Goal: Task Accomplishment & Management: Use online tool/utility

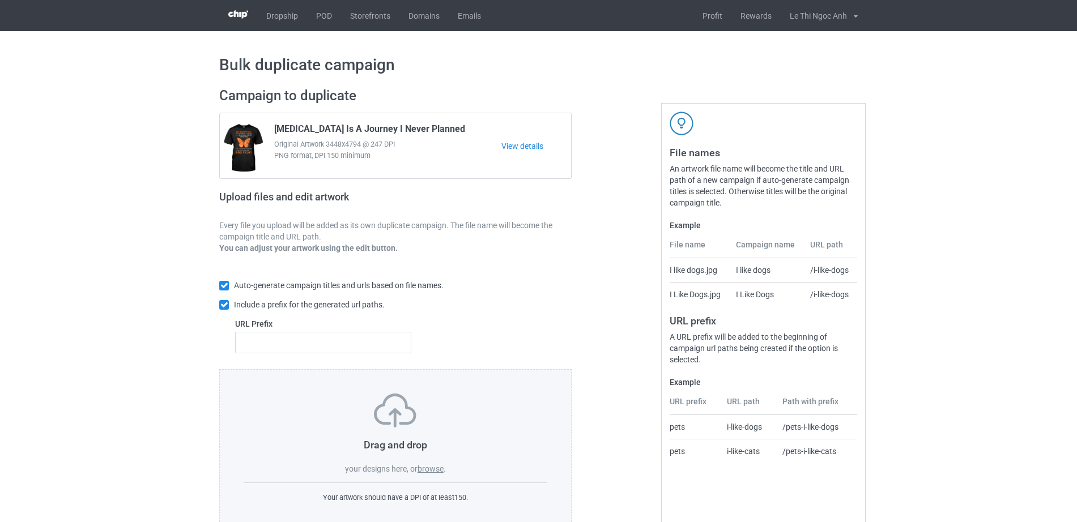
scroll to position [30, 0]
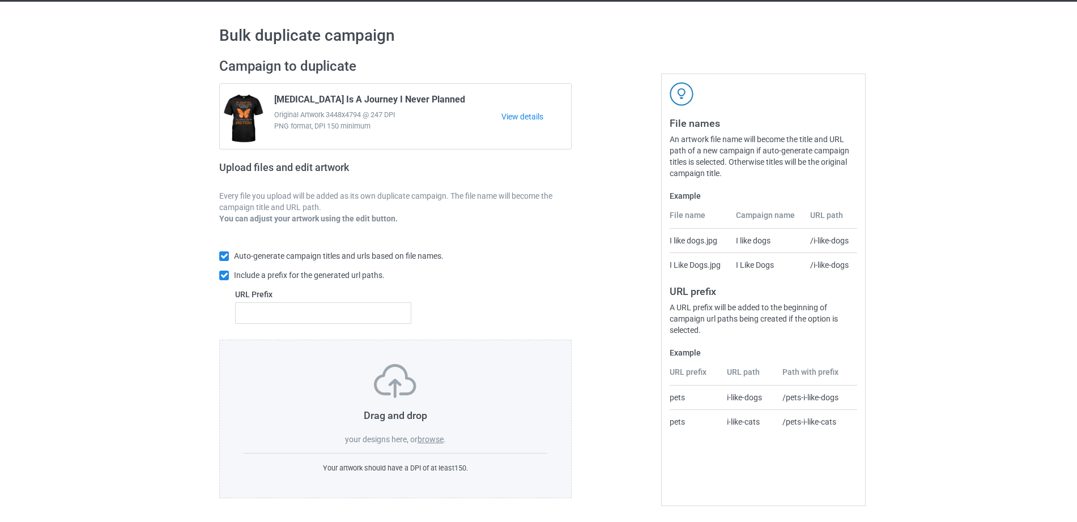
click at [424, 437] on label "browse" at bounding box center [430, 439] width 26 height 9
click at [0, 0] on input "browse" at bounding box center [0, 0] width 0 height 0
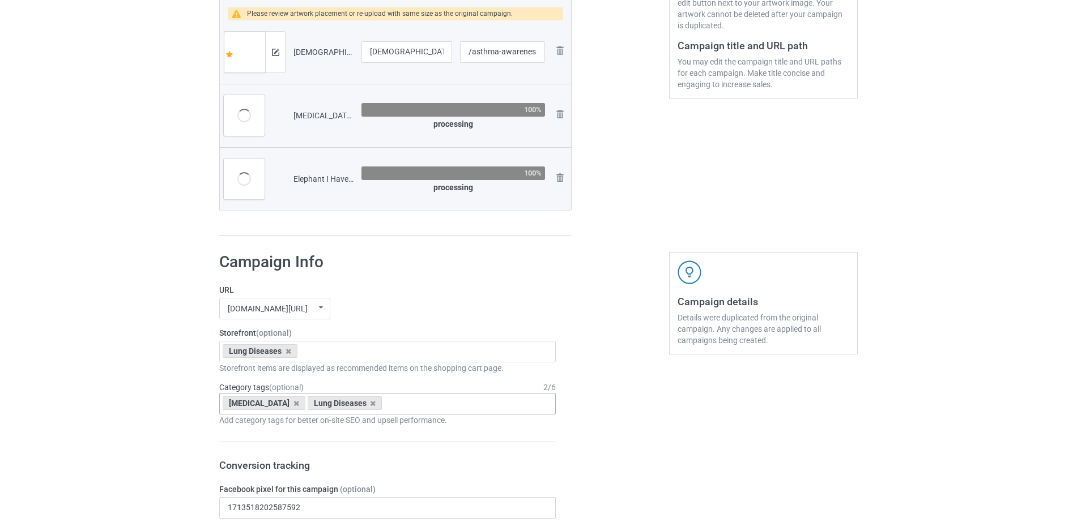
scroll to position [289, 0]
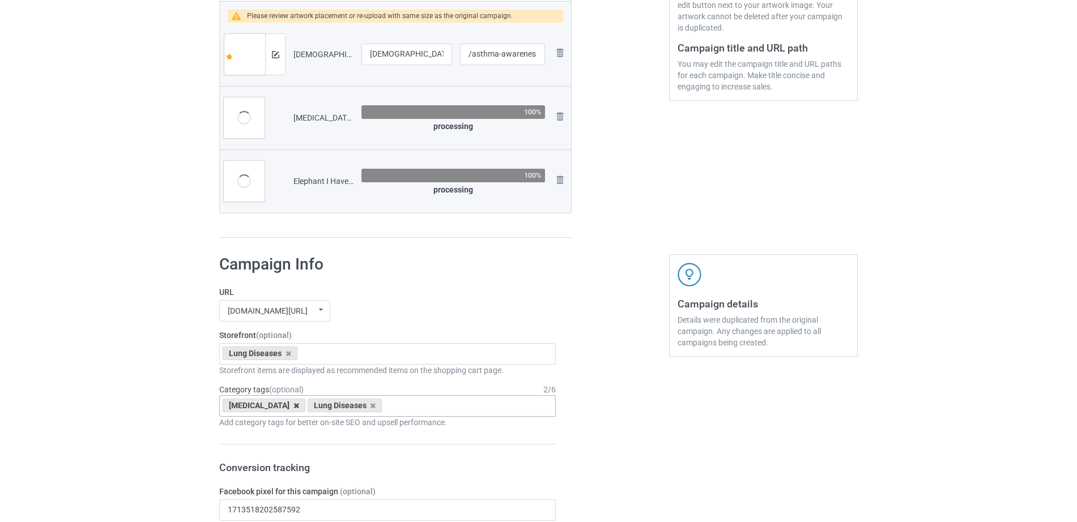
click at [293, 408] on icon at bounding box center [296, 405] width 6 height 7
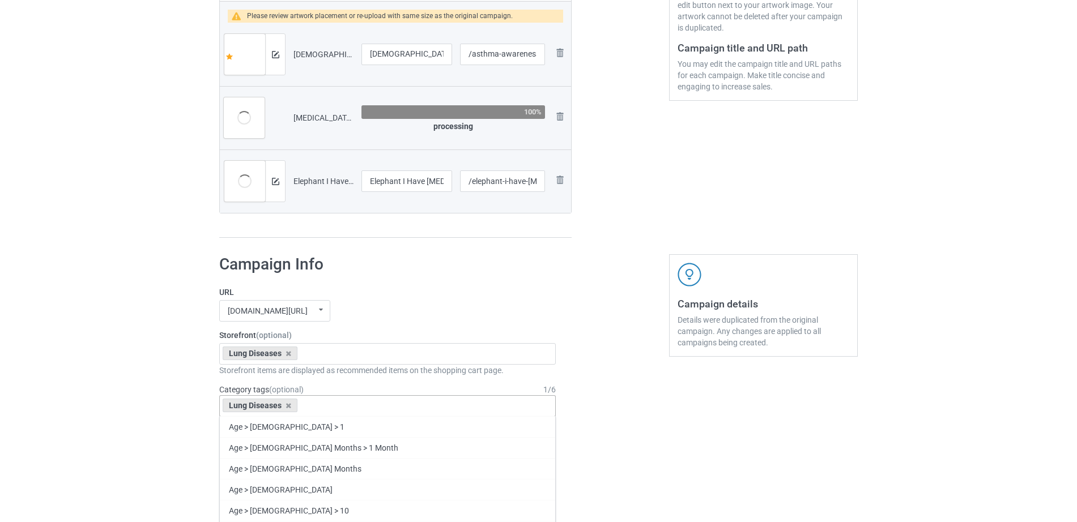
click at [336, 406] on div "Lung Diseases Age > 1-19 > 1 Age > 1-12 Months > 1 Month Age > 1-12 Months Age …" at bounding box center [387, 406] width 336 height 22
type input "A"
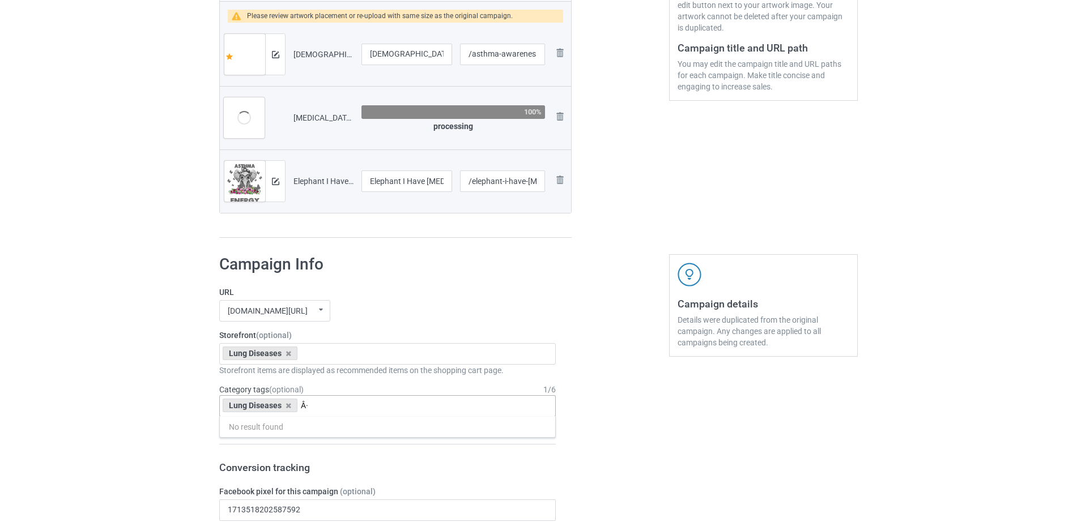
type input "Â"
type input "A"
type input "Á"
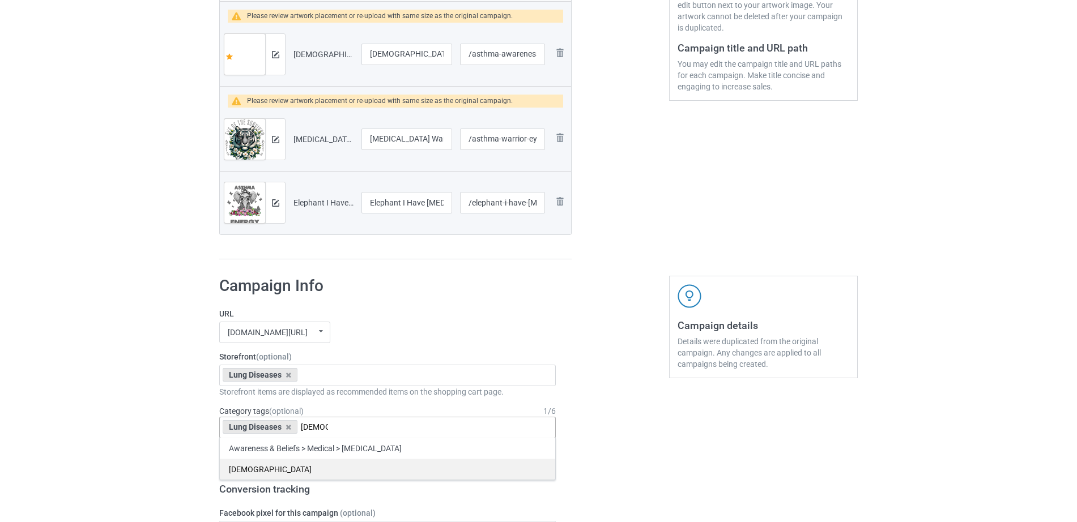
type input "Asth"
click at [243, 476] on div "[DEMOGRAPHIC_DATA]" at bounding box center [387, 469] width 335 height 21
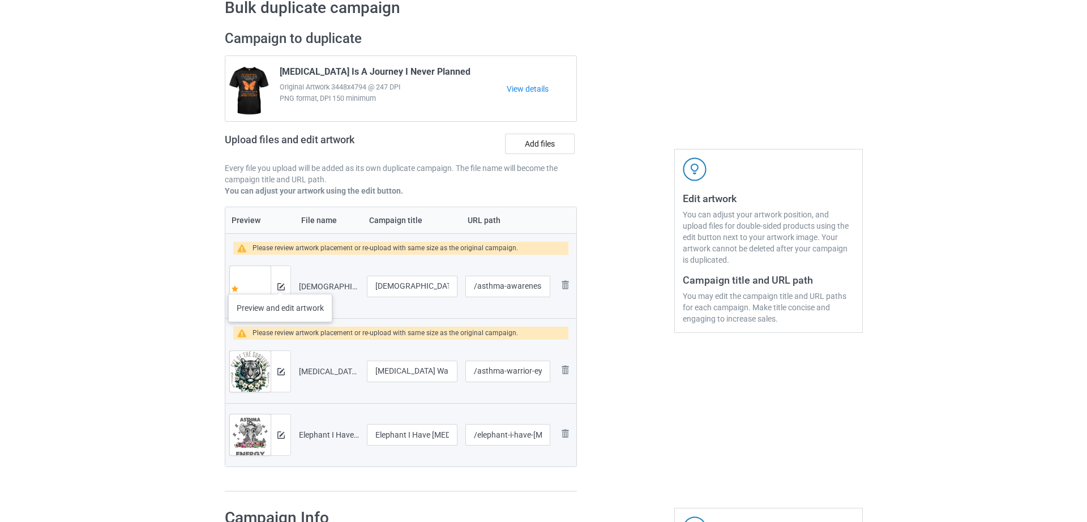
scroll to position [56, 0]
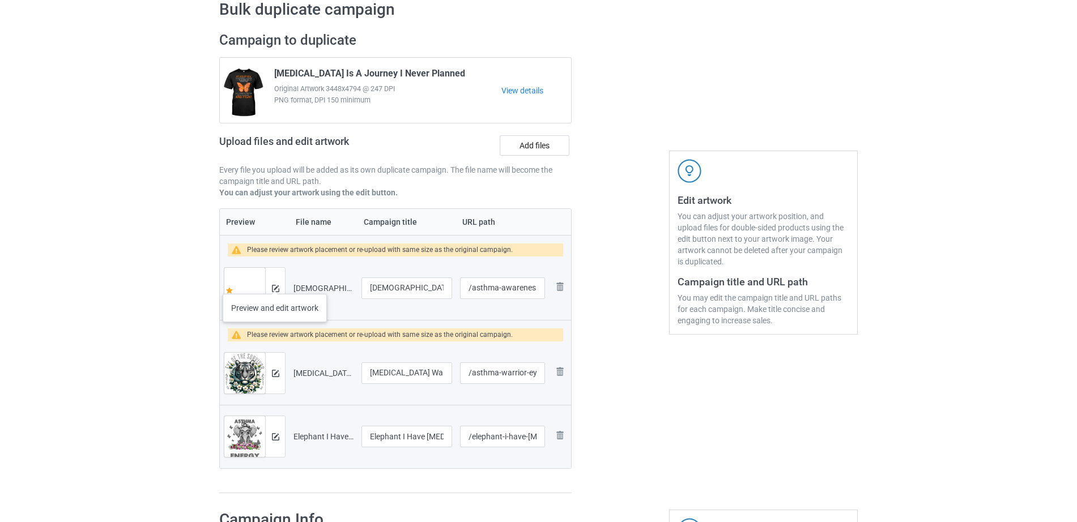
click at [275, 283] on div at bounding box center [275, 288] width 20 height 41
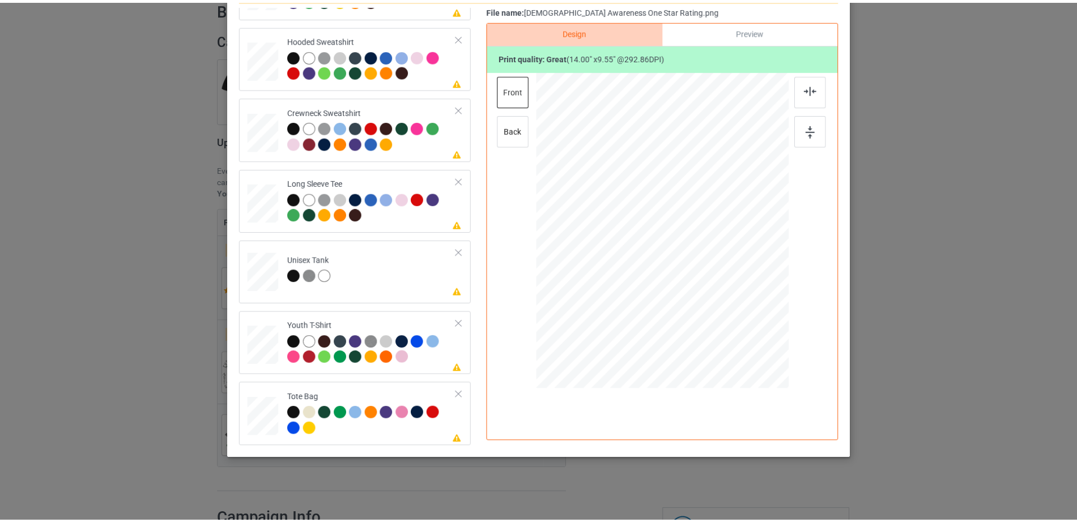
scroll to position [0, 0]
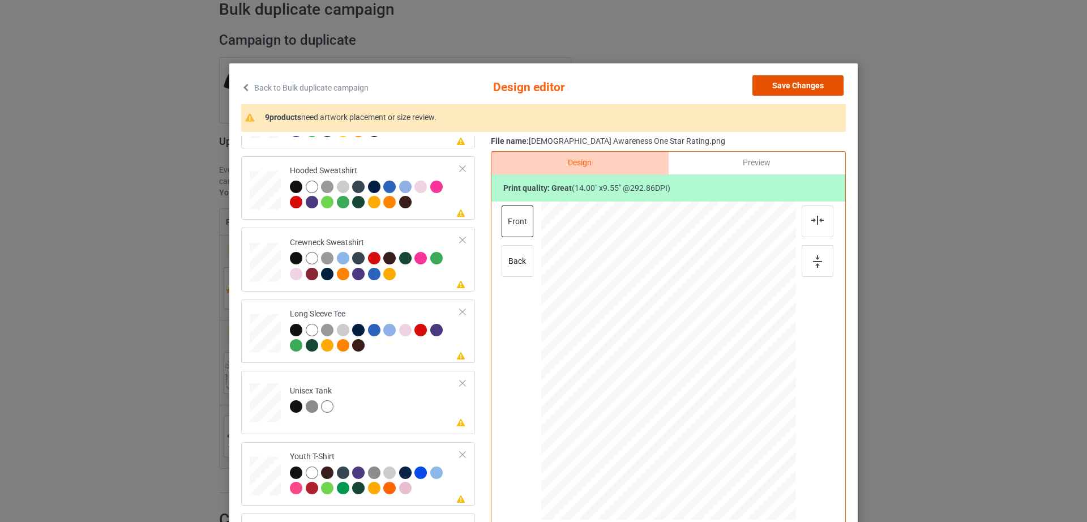
click at [829, 87] on button "Save Changes" at bounding box center [798, 85] width 91 height 20
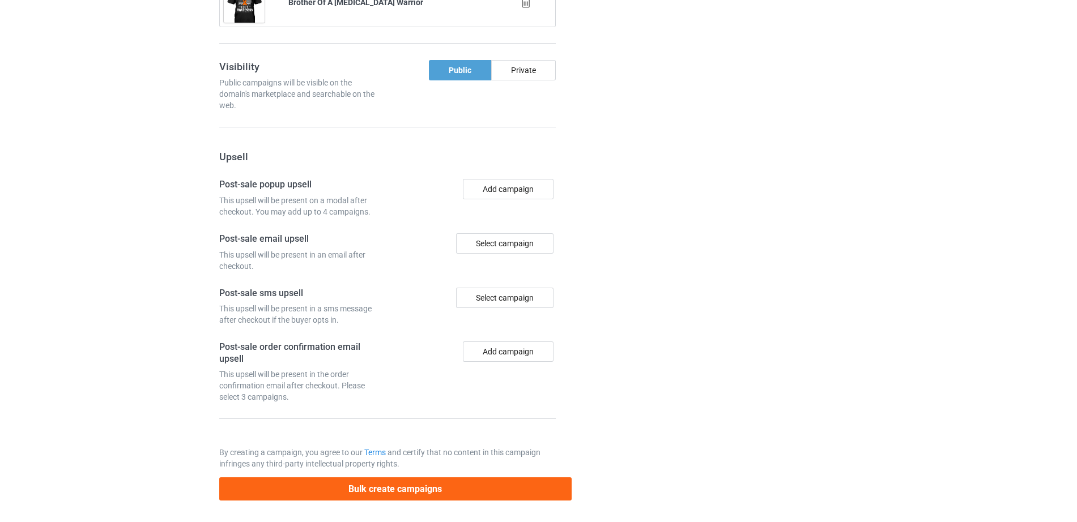
scroll to position [1256, 0]
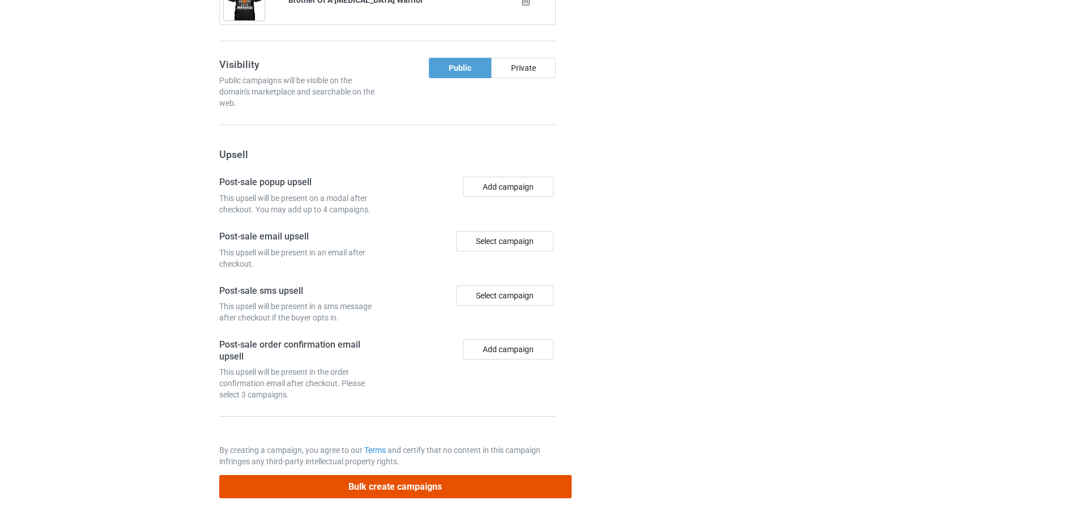
drag, startPoint x: 388, startPoint y: 480, endPoint x: 834, endPoint y: 399, distance: 453.6
click at [406, 488] on button "Bulk create campaigns" at bounding box center [395, 486] width 352 height 23
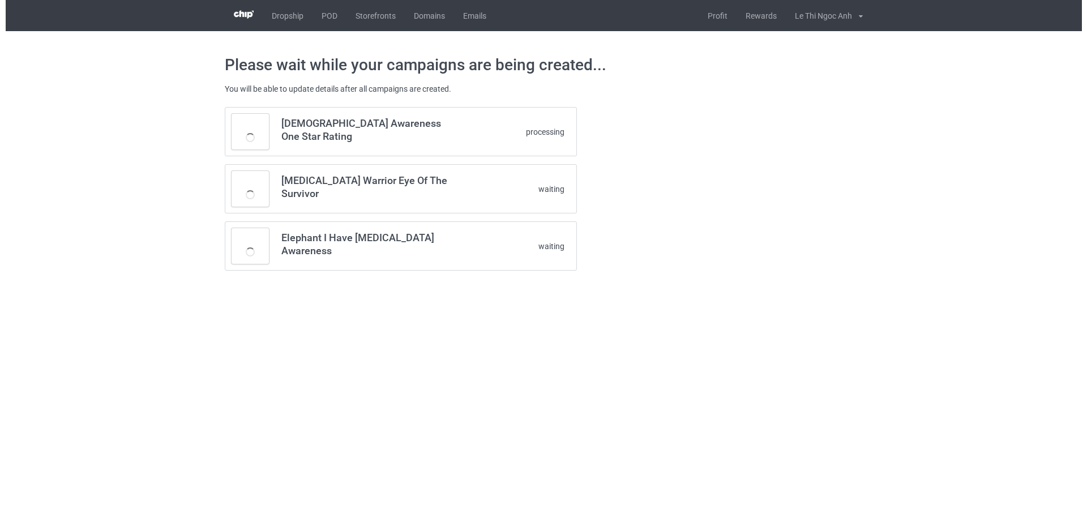
scroll to position [0, 0]
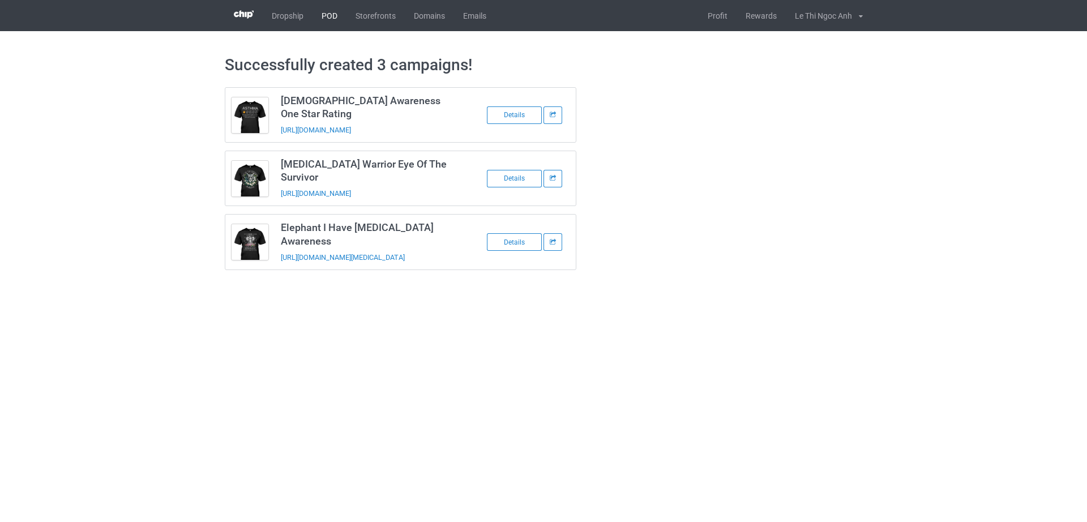
click at [327, 18] on link "POD" at bounding box center [330, 15] width 34 height 31
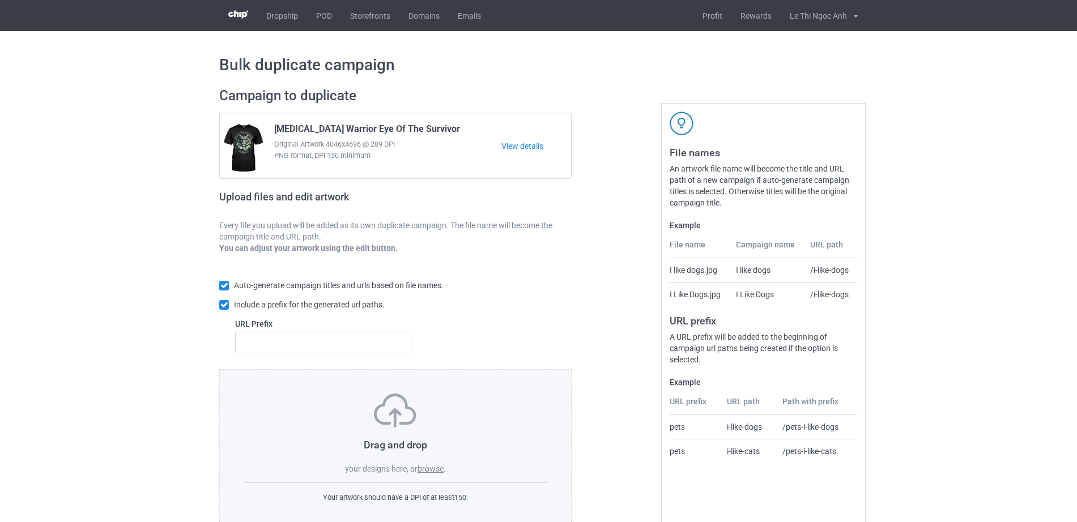
click at [424, 477] on div "Drag and drop your designs here, or browse . Your artwork should have a DPI of …" at bounding box center [395, 448] width 352 height 159
click at [422, 463] on div "Drag and drop your designs here, or browse ." at bounding box center [396, 434] width 304 height 81
click at [427, 469] on label "browse" at bounding box center [430, 468] width 26 height 9
click at [0, 0] on input "browse" at bounding box center [0, 0] width 0 height 0
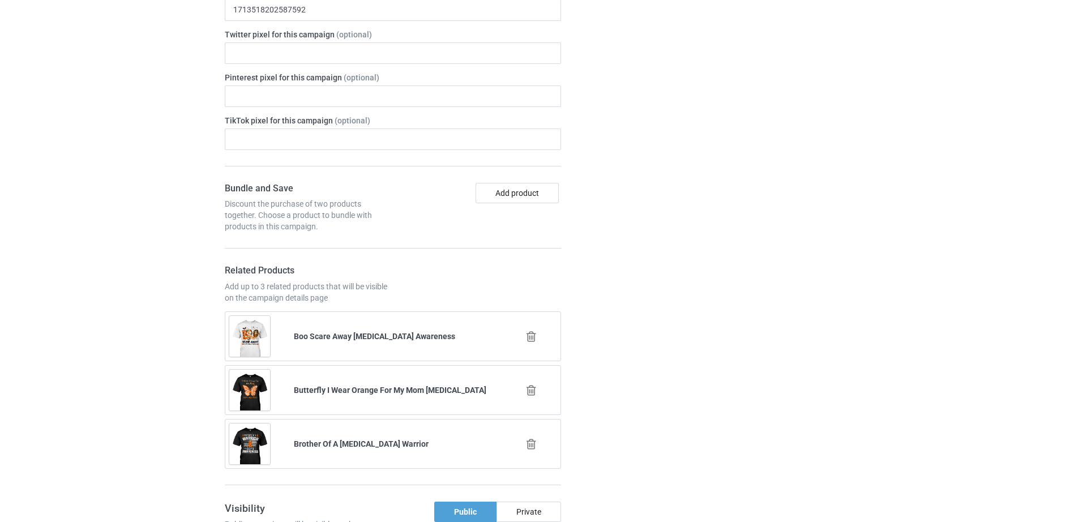
scroll to position [1145, 0]
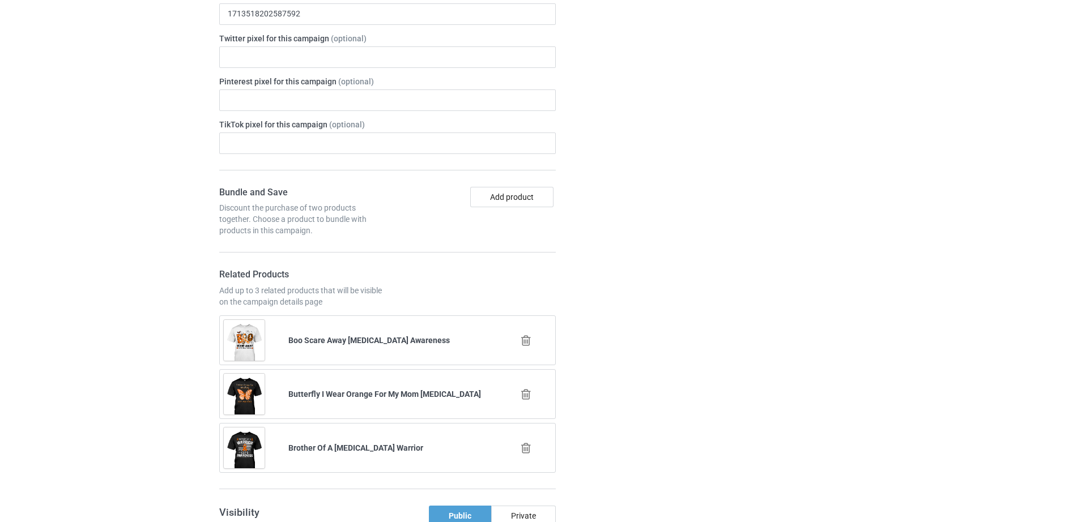
click at [522, 337] on icon at bounding box center [526, 341] width 14 height 12
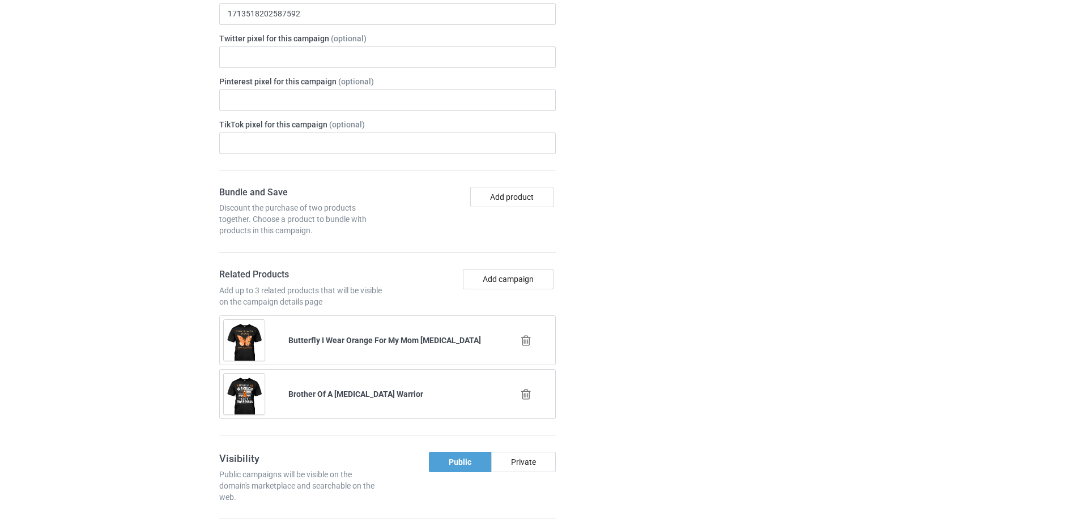
click at [530, 338] on icon at bounding box center [526, 341] width 14 height 12
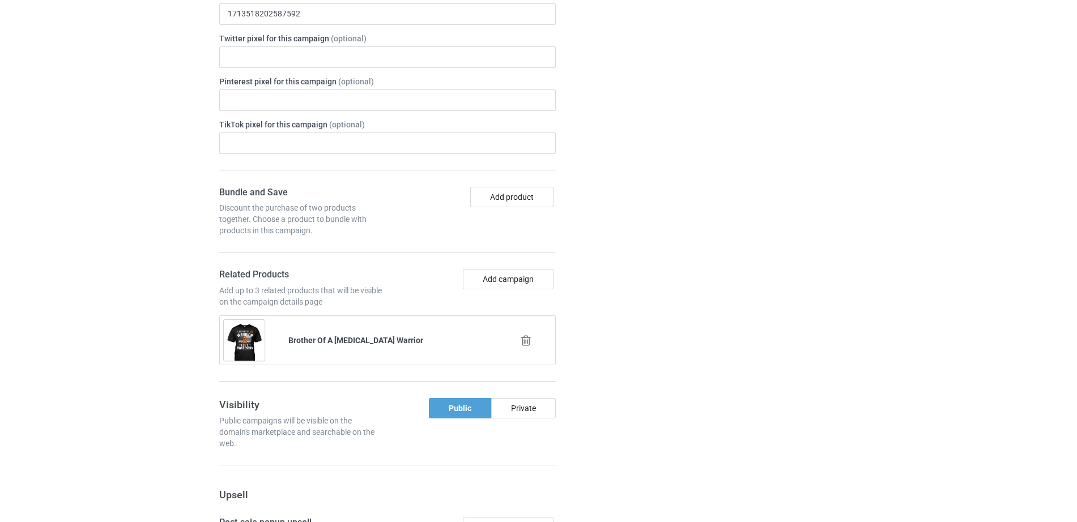
click at [528, 339] on icon at bounding box center [526, 341] width 14 height 12
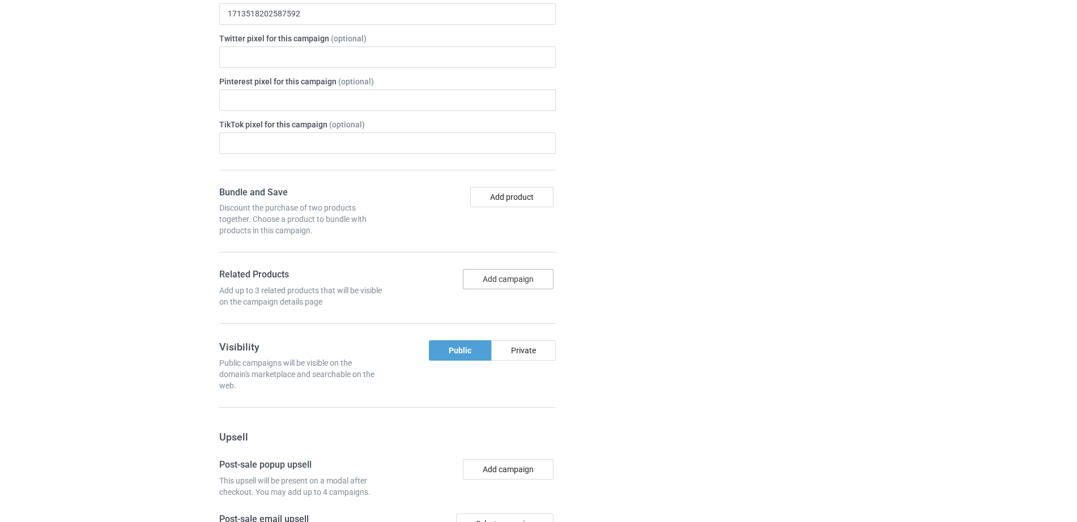
click at [504, 281] on button "Add campaign" at bounding box center [508, 279] width 91 height 20
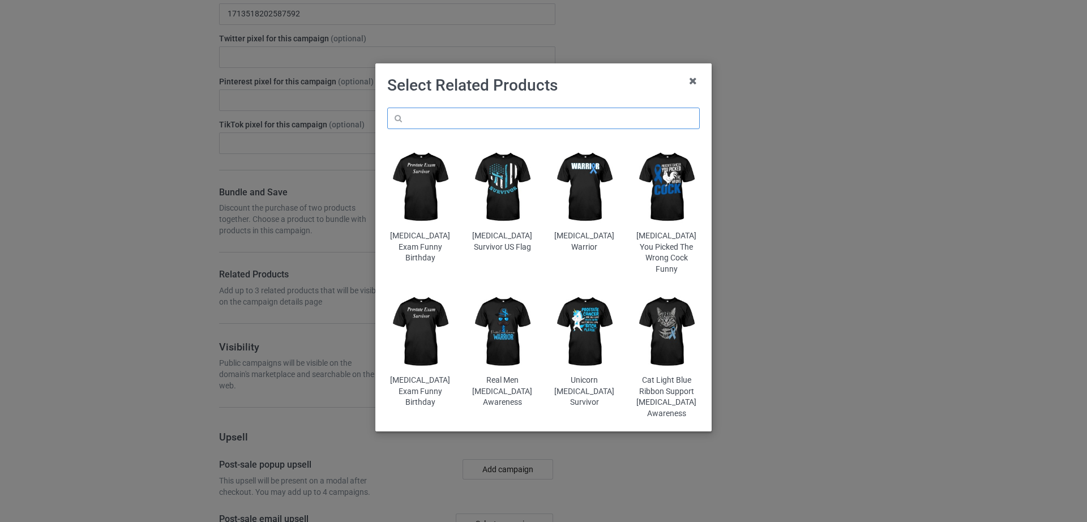
click at [486, 109] on input "text" at bounding box center [543, 119] width 313 height 22
type input "a"
type input "á"
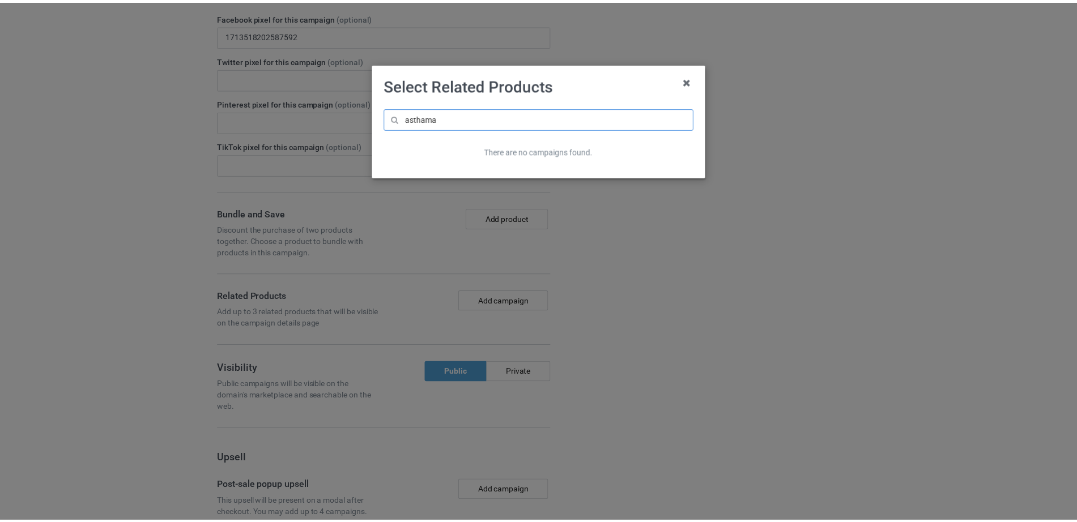
scroll to position [1166, 0]
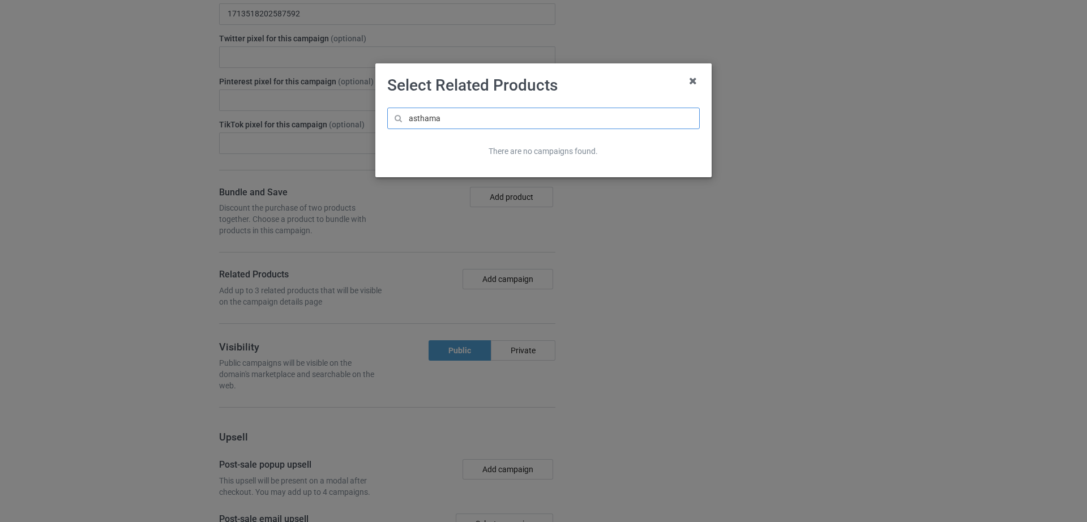
click at [429, 120] on input "asthama" at bounding box center [543, 119] width 313 height 22
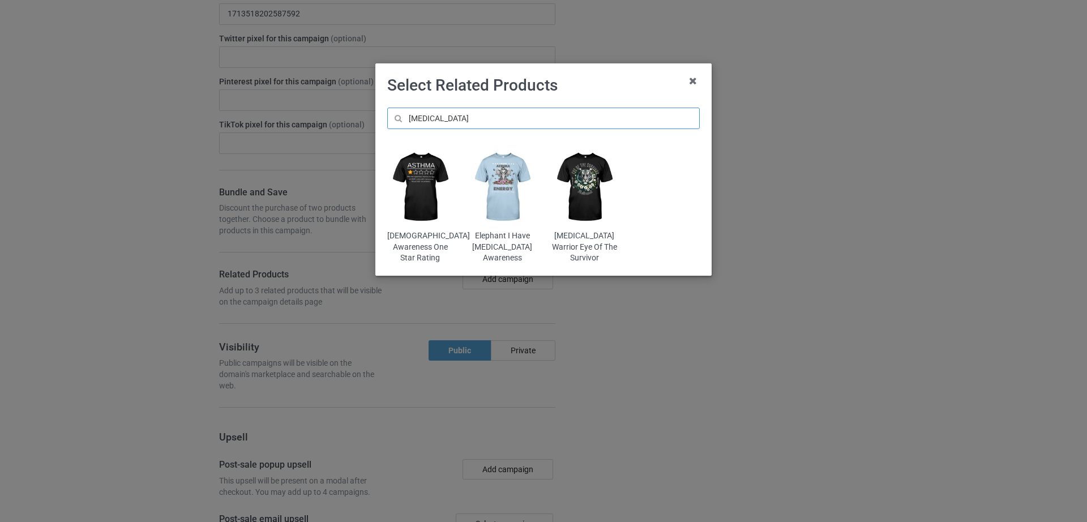
click at [451, 120] on input "[MEDICAL_DATA]" at bounding box center [543, 119] width 313 height 22
type input "[MEDICAL_DATA]"
click at [592, 176] on img at bounding box center [585, 187] width 66 height 83
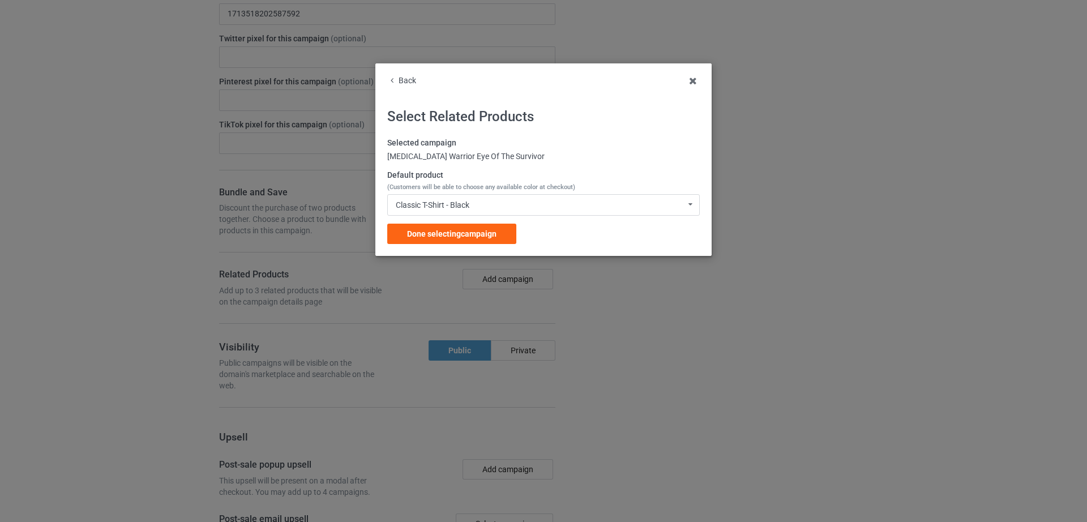
click at [483, 184] on span "(Customers will be able to choose any available color at checkout)" at bounding box center [481, 187] width 188 height 7
click at [484, 197] on div "Classic T-Shirt - Black Classic T-Shirt - Black Classic T-Shirt - White Classic…" at bounding box center [543, 205] width 313 height 22
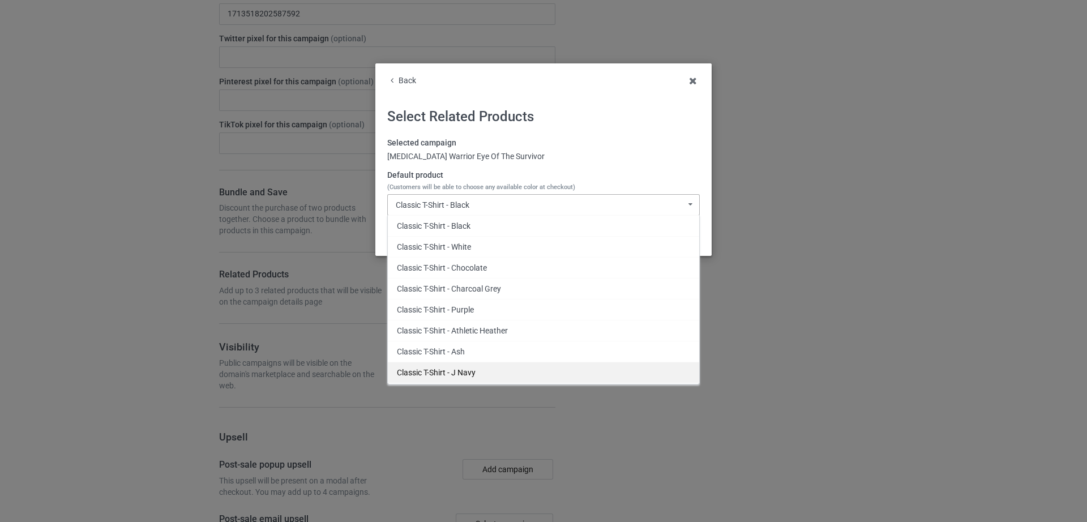
click at [463, 370] on div "Classic T-Shirt - J Navy" at bounding box center [544, 372] width 312 height 21
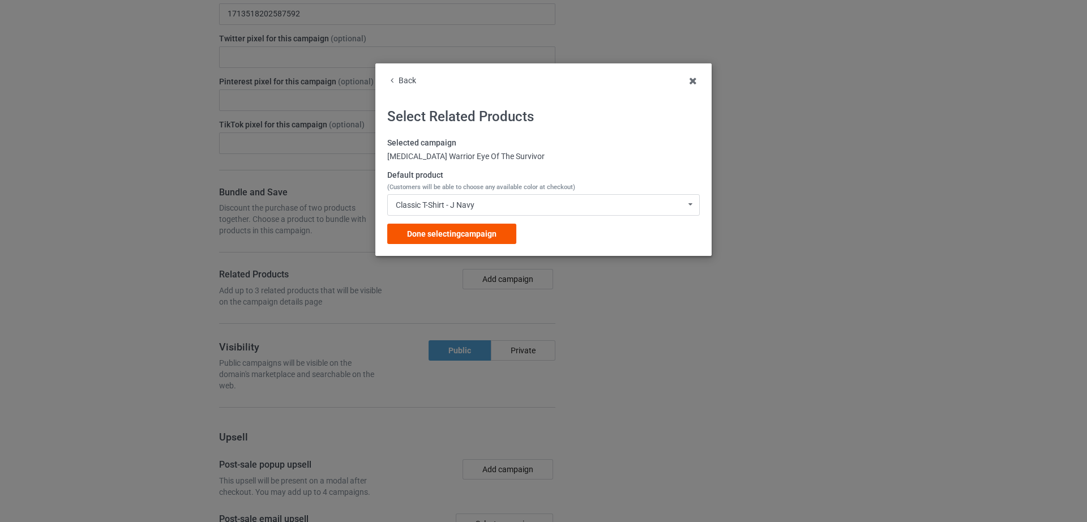
click at [449, 241] on div "Done selecting campaign" at bounding box center [451, 234] width 129 height 20
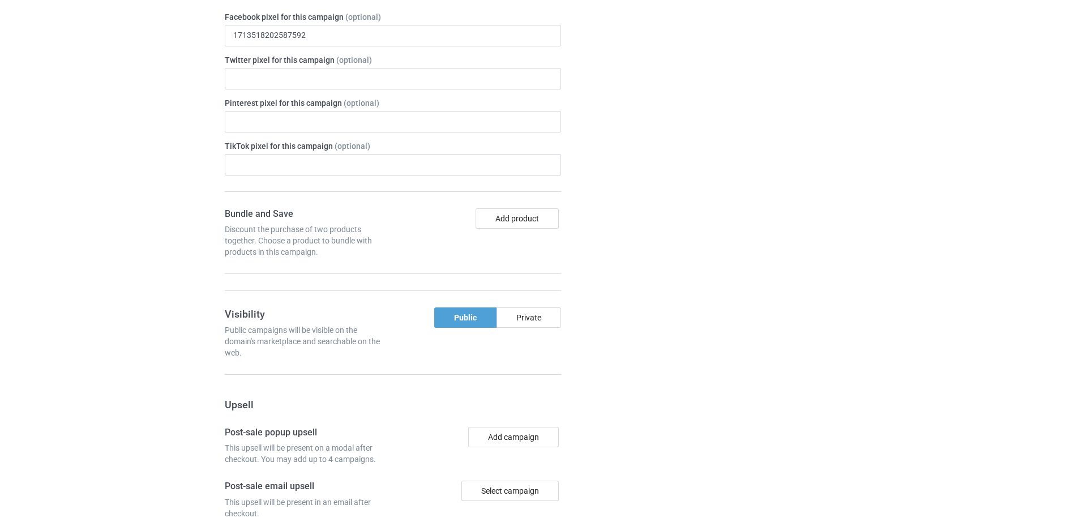
scroll to position [1188, 0]
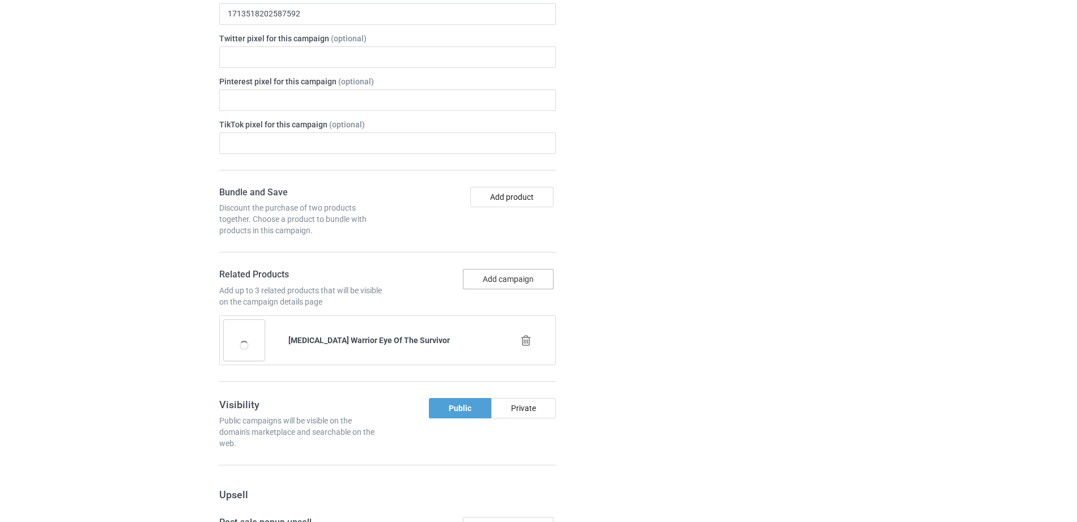
click at [498, 276] on button "Add campaign" at bounding box center [508, 279] width 91 height 20
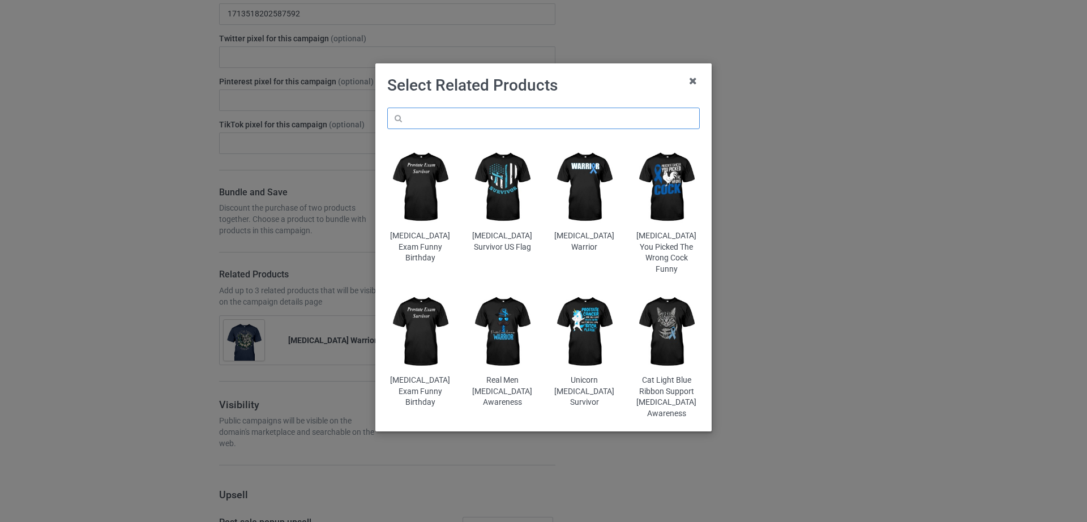
click at [492, 109] on input "text" at bounding box center [543, 119] width 313 height 22
type input "a"
type input "á"
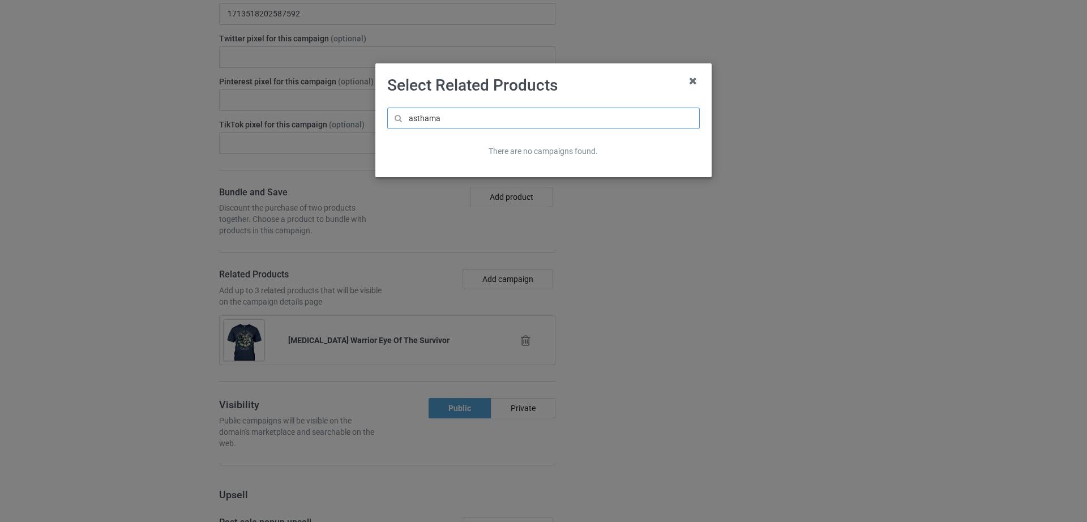
click at [429, 122] on input "asthama" at bounding box center [543, 119] width 313 height 22
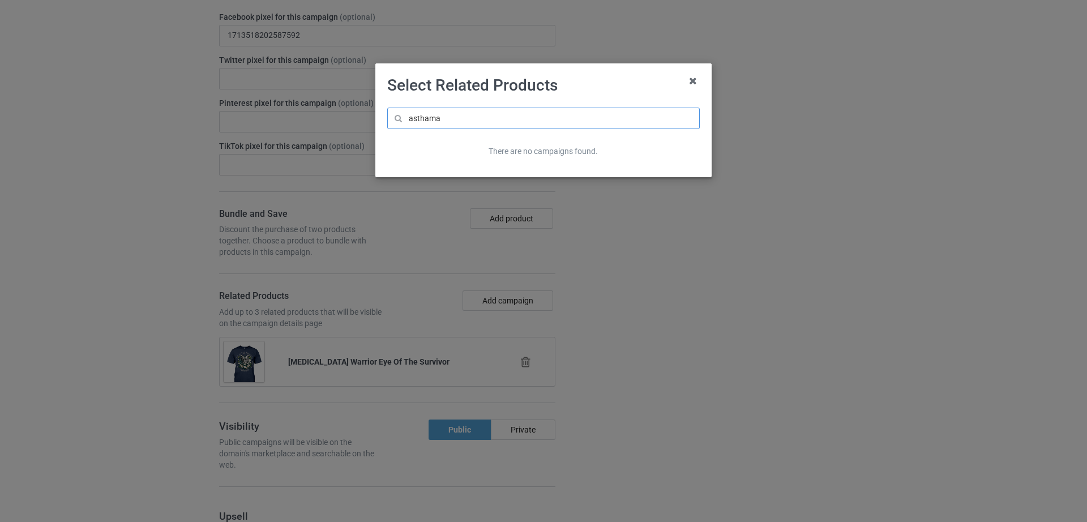
scroll to position [1252, 0]
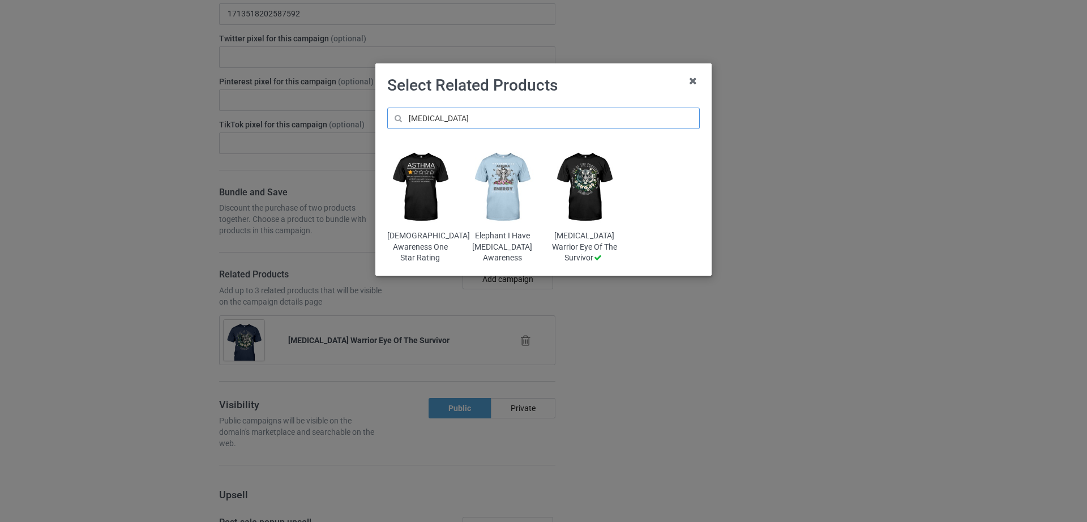
type input "[MEDICAL_DATA]"
click at [431, 200] on img at bounding box center [420, 187] width 66 height 83
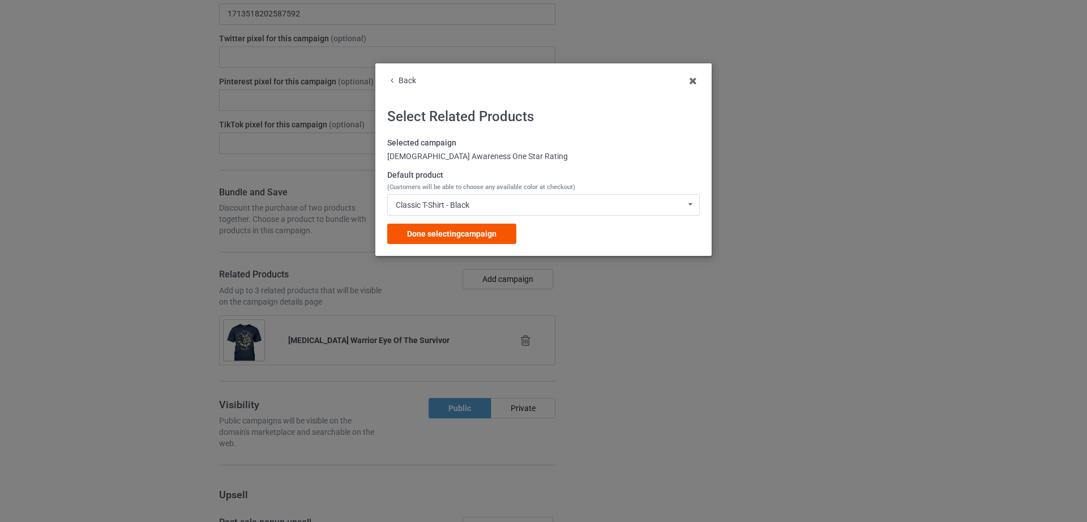
click at [451, 228] on div "Done selecting campaign" at bounding box center [451, 234] width 129 height 20
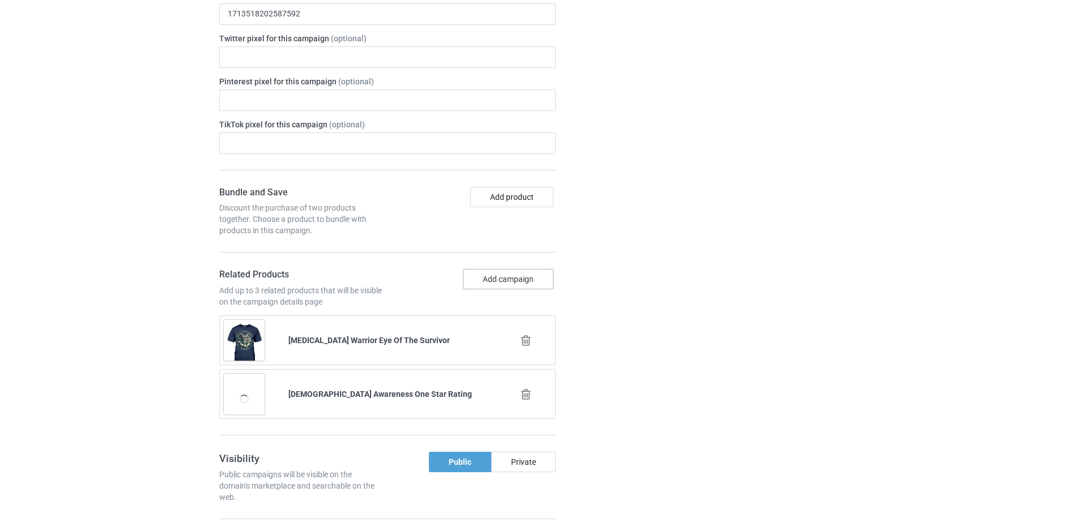
click at [470, 281] on button "Add campaign" at bounding box center [508, 279] width 91 height 20
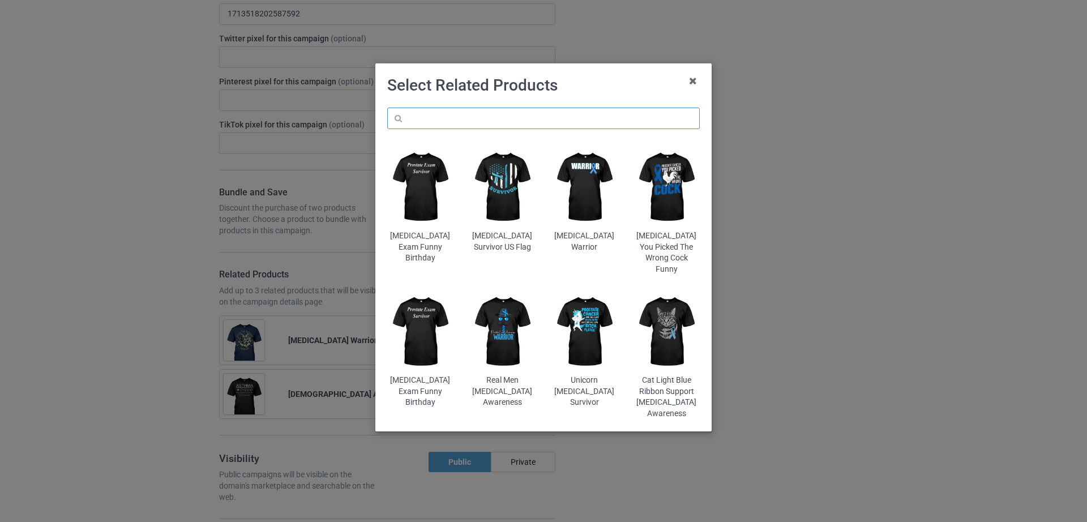
click at [477, 117] on input "text" at bounding box center [543, 119] width 313 height 22
type input "a"
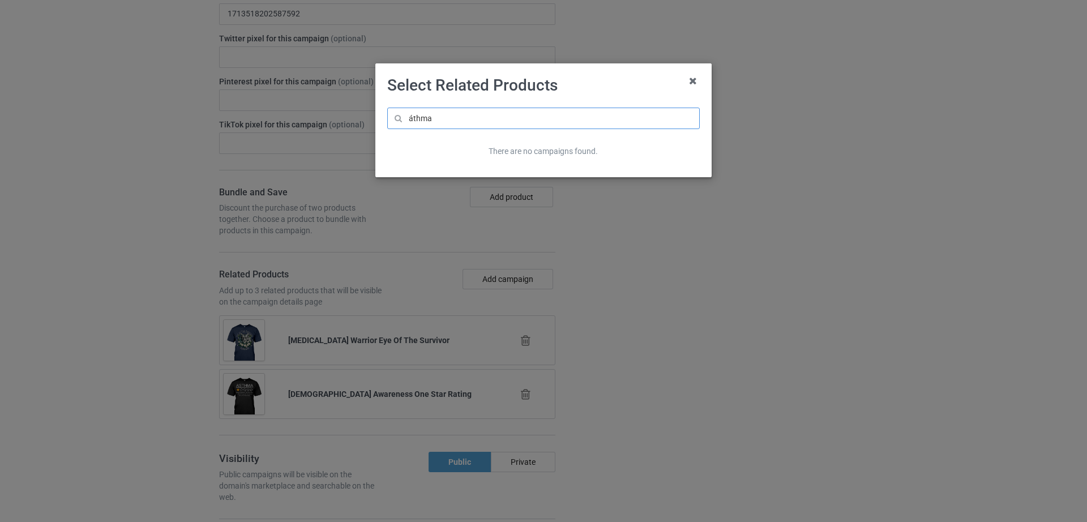
click at [413, 115] on input "áthma" at bounding box center [543, 119] width 313 height 22
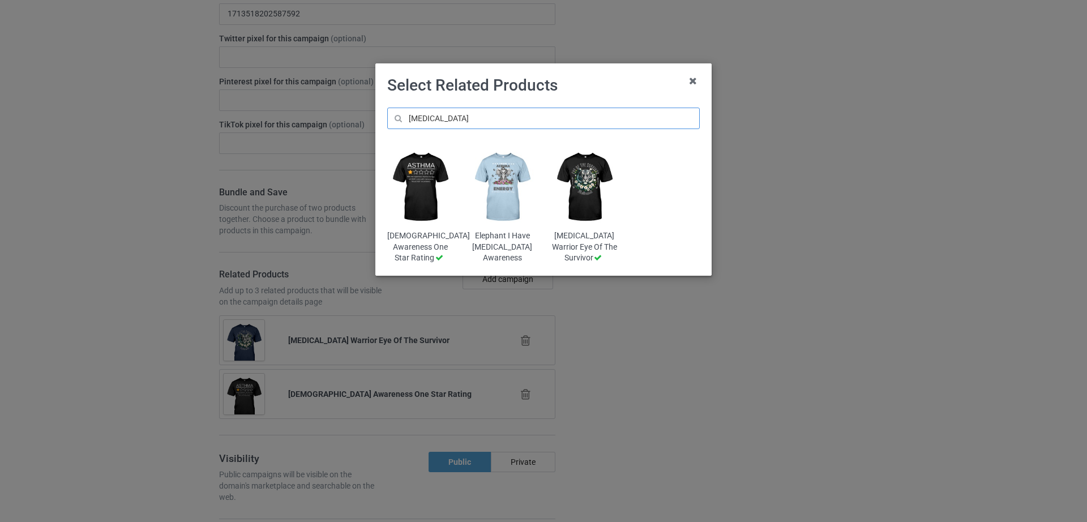
click at [477, 114] on input "[MEDICAL_DATA]" at bounding box center [543, 119] width 313 height 22
type input "[MEDICAL_DATA]"
click at [517, 182] on img at bounding box center [503, 187] width 66 height 83
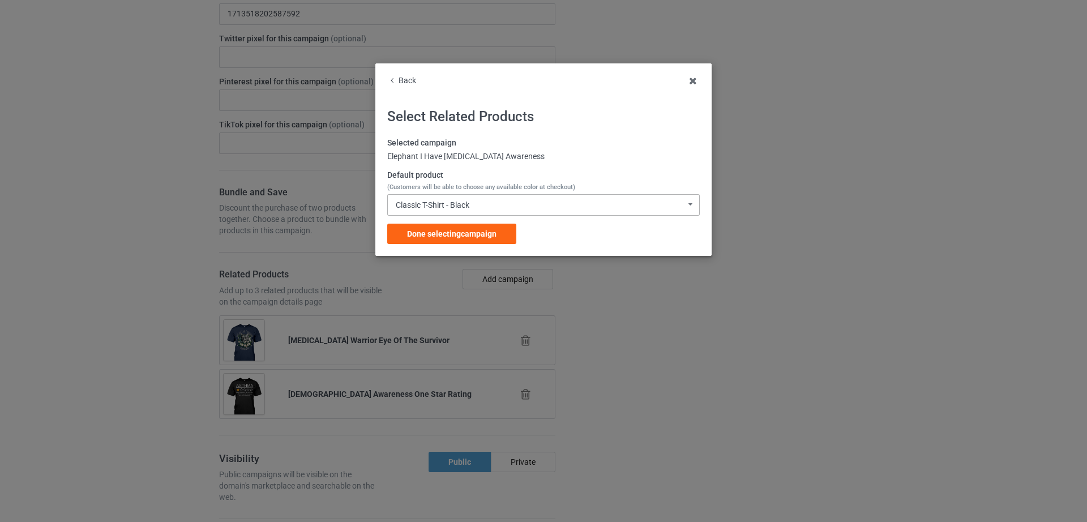
click at [455, 202] on div "Classic T-Shirt - Black" at bounding box center [433, 205] width 74 height 8
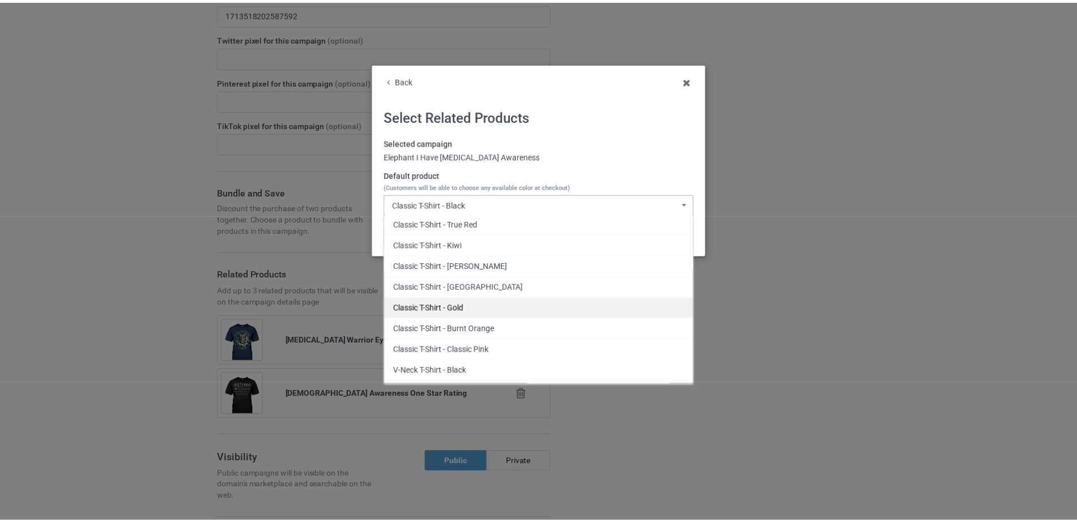
scroll to position [234, 0]
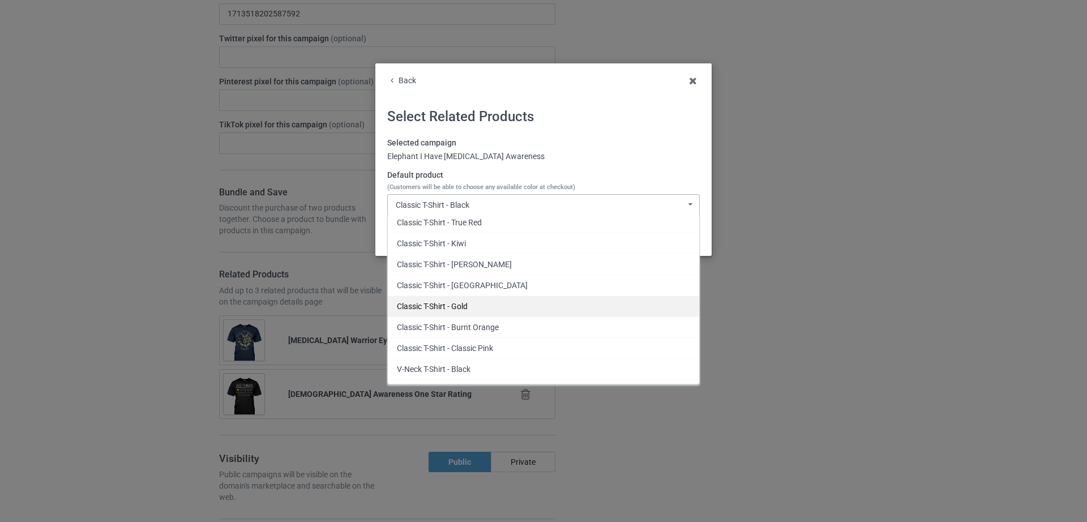
click at [471, 304] on div "Classic T-Shirt - Gold" at bounding box center [544, 306] width 312 height 21
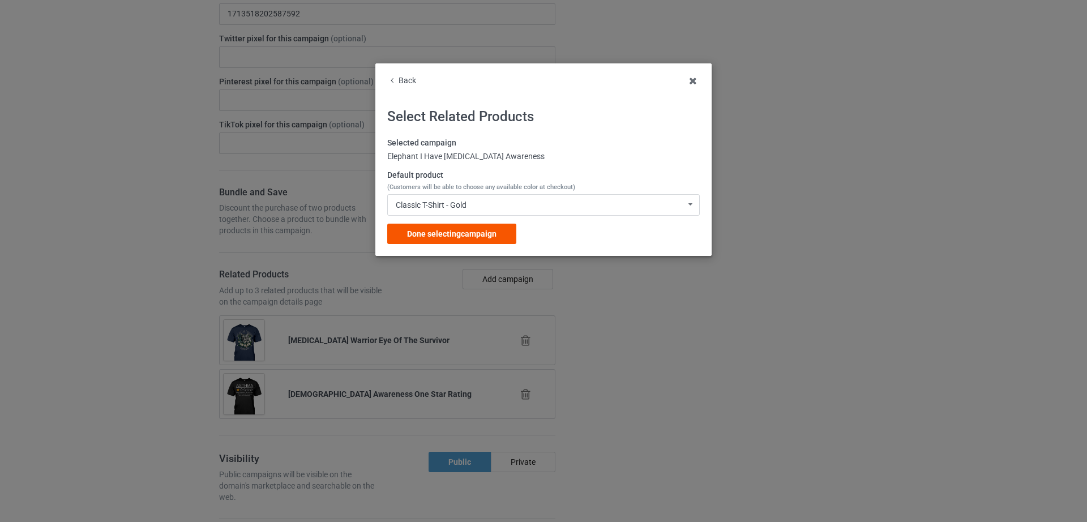
click at [447, 227] on div "Done selecting campaign" at bounding box center [451, 234] width 129 height 20
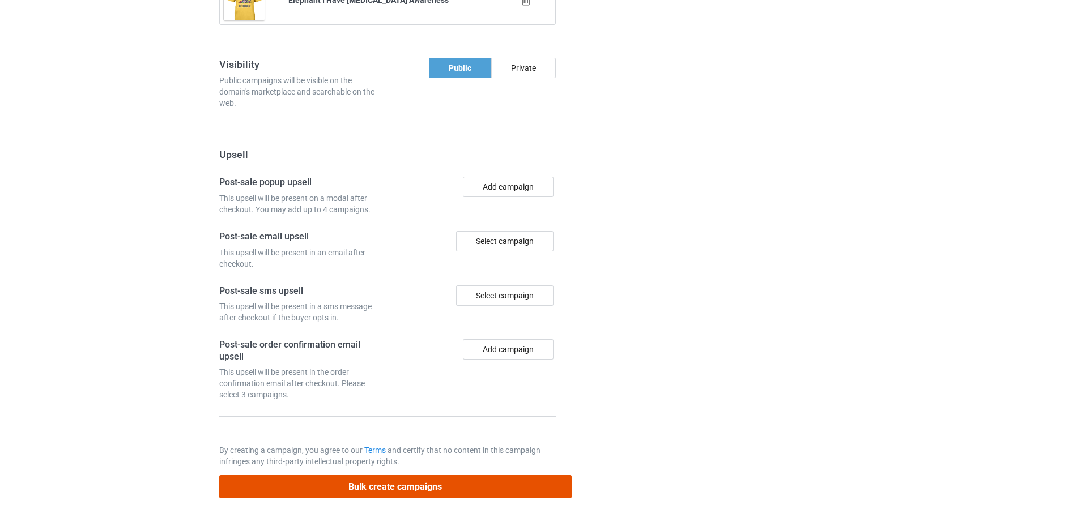
click at [412, 484] on button "Bulk create campaigns" at bounding box center [395, 486] width 352 height 23
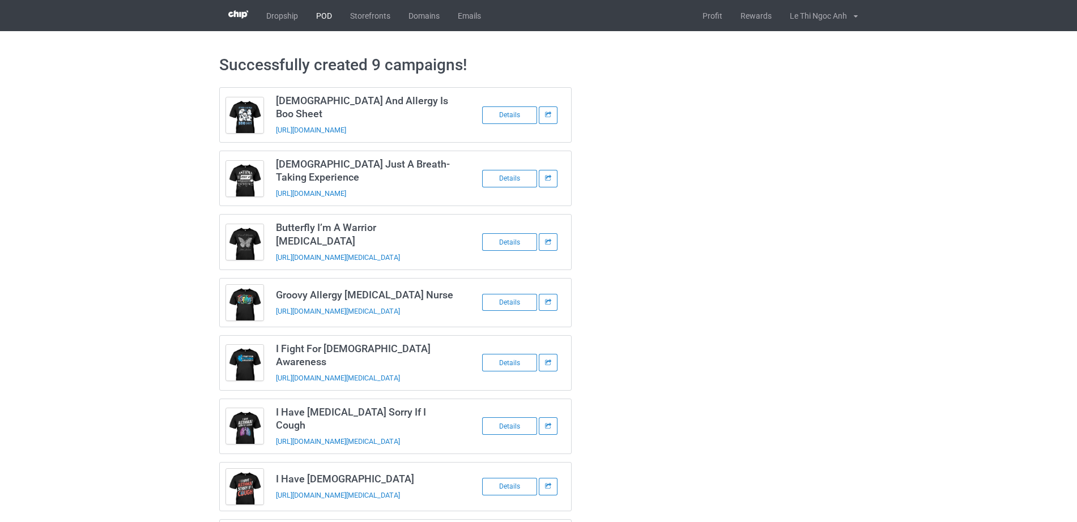
click at [326, 22] on link "POD" at bounding box center [324, 15] width 34 height 31
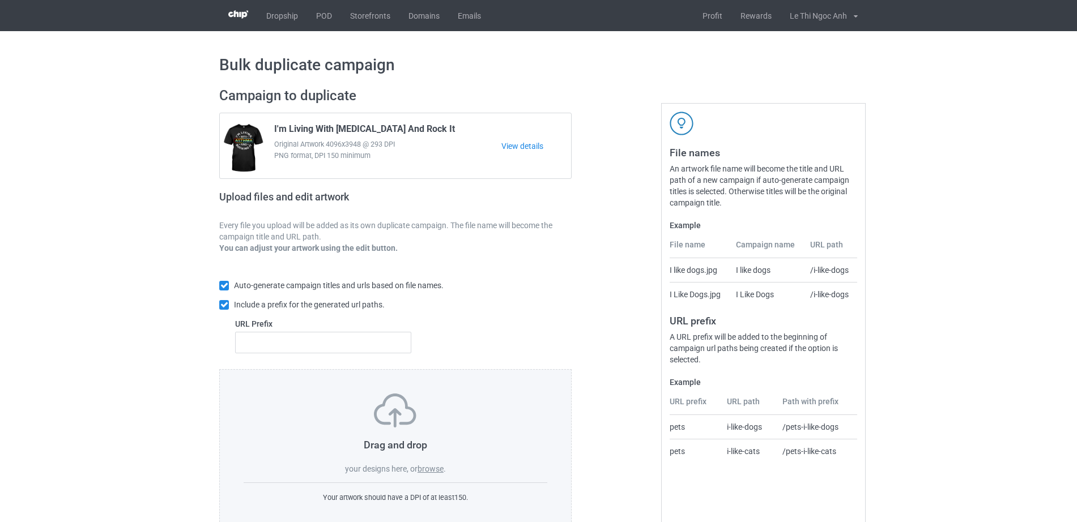
click at [439, 472] on label "browse" at bounding box center [430, 468] width 26 height 9
click at [0, 0] on input "browse" at bounding box center [0, 0] width 0 height 0
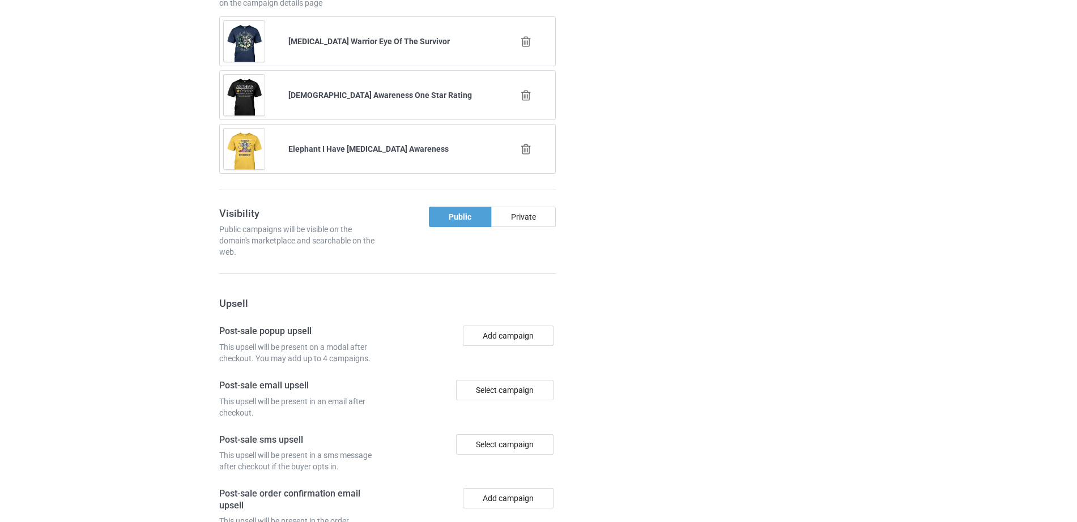
scroll to position [1636, 0]
click at [531, 38] on icon at bounding box center [526, 39] width 14 height 12
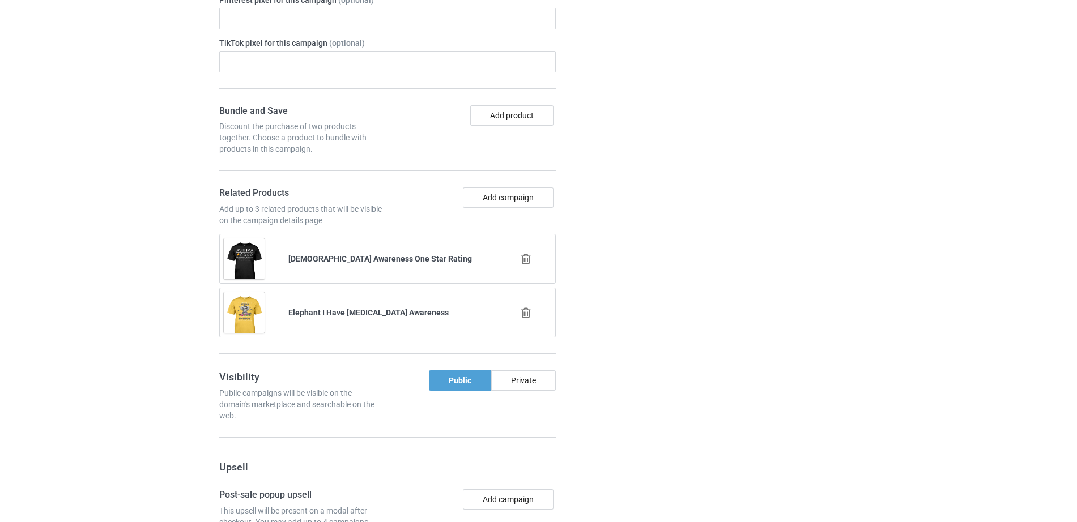
scroll to position [1582, 0]
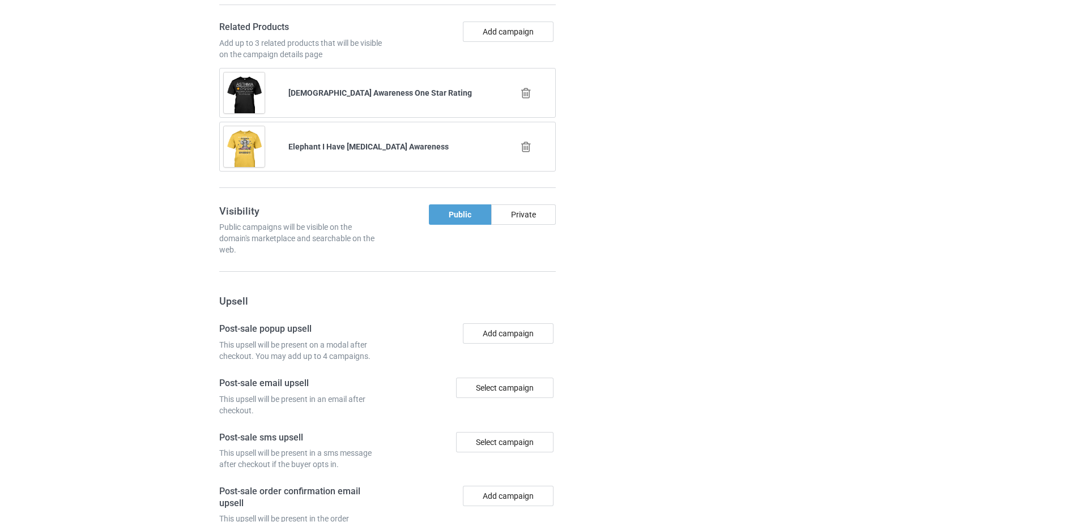
click at [525, 87] on div at bounding box center [526, 93] width 65 height 28
click at [526, 94] on icon at bounding box center [526, 93] width 14 height 12
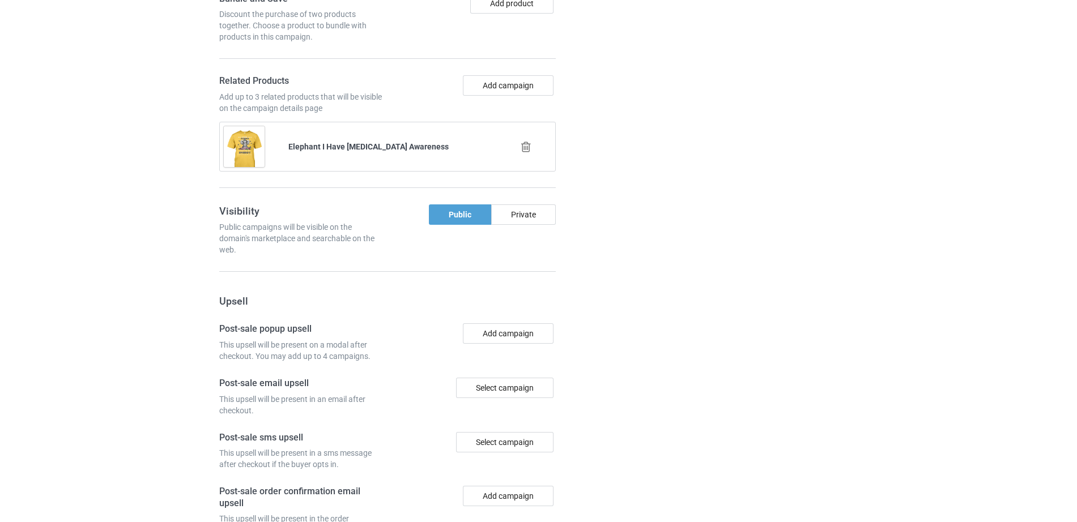
click at [525, 149] on icon at bounding box center [526, 147] width 14 height 12
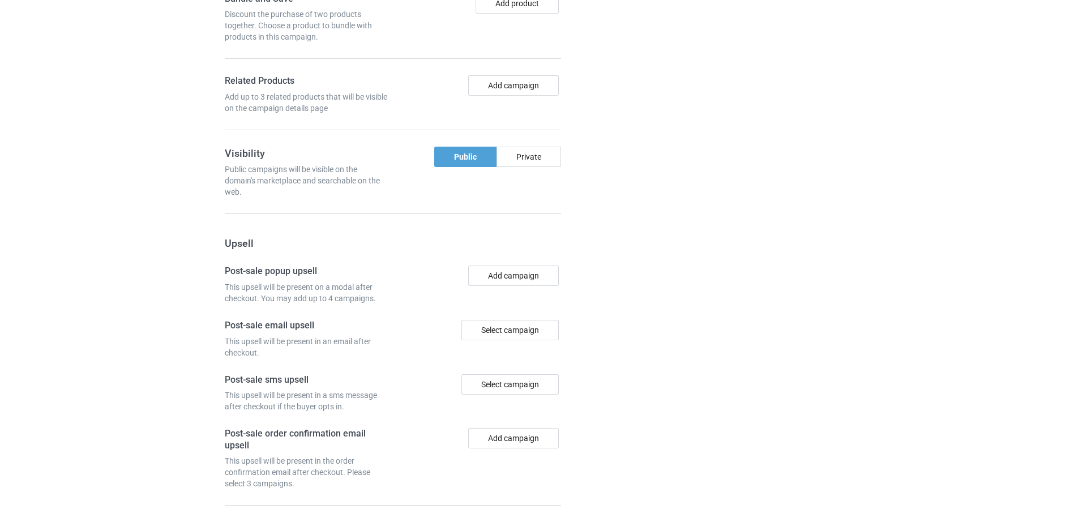
scroll to position [1471, 0]
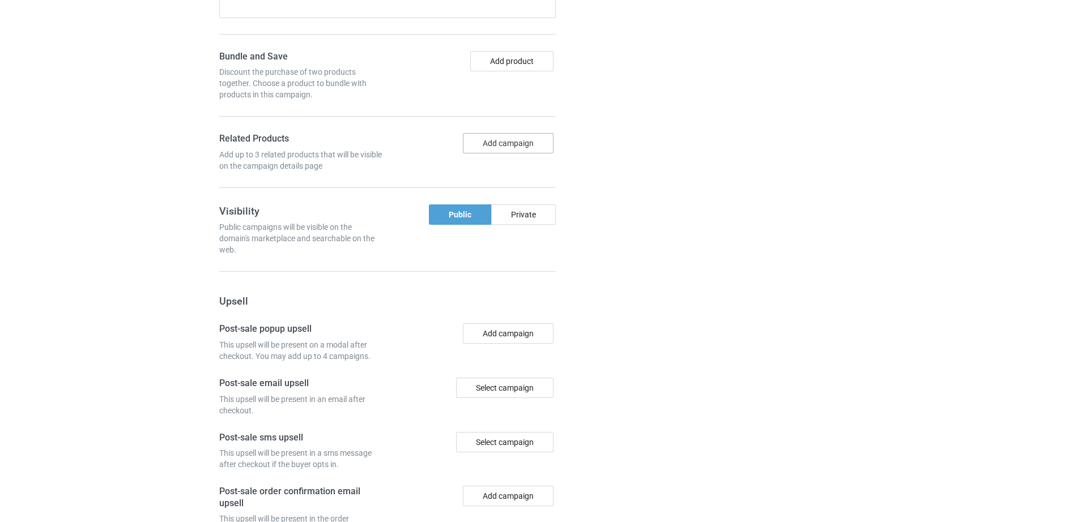
click at [507, 144] on button "Add campaign" at bounding box center [508, 143] width 91 height 20
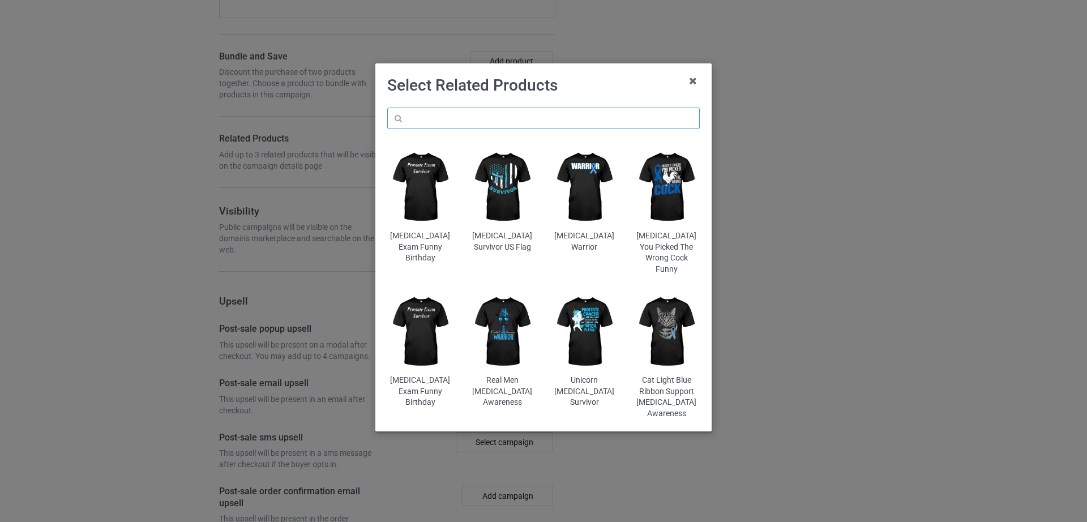
click at [485, 108] on input "text" at bounding box center [543, 119] width 313 height 22
type input "a"
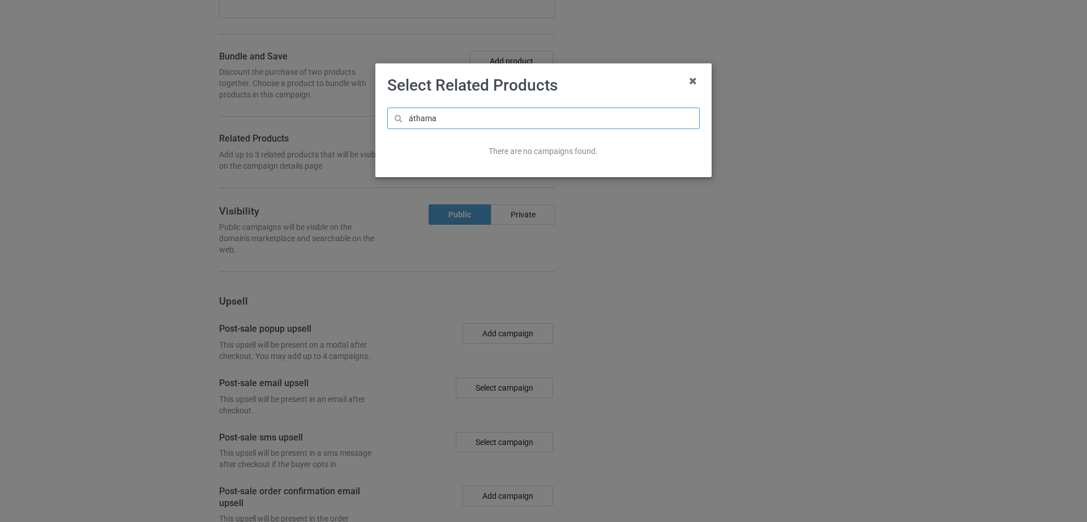
click at [421, 118] on input "áthama" at bounding box center [543, 119] width 313 height 22
click at [424, 118] on input "áthama" at bounding box center [543, 119] width 313 height 22
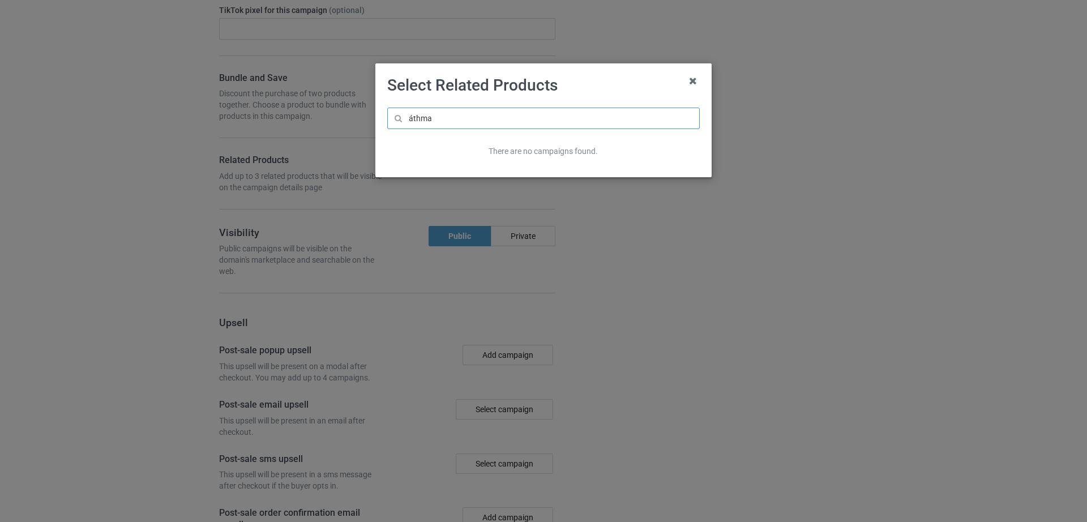
scroll to position [1492, 0]
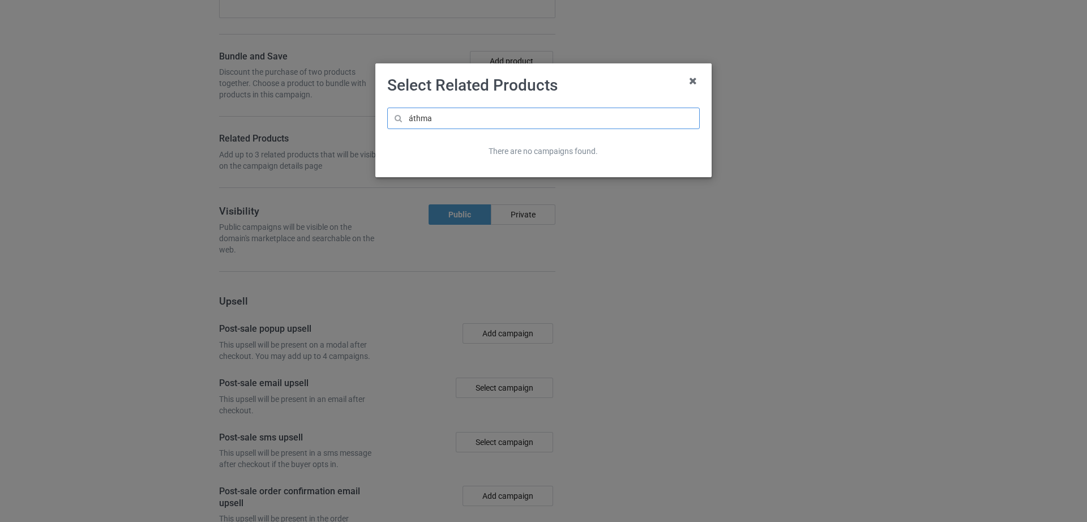
drag, startPoint x: 415, startPoint y: 109, endPoint x: 413, endPoint y: 115, distance: 6.6
click at [415, 109] on input "áthma" at bounding box center [543, 119] width 313 height 22
click at [412, 124] on input "áthma" at bounding box center [543, 119] width 313 height 22
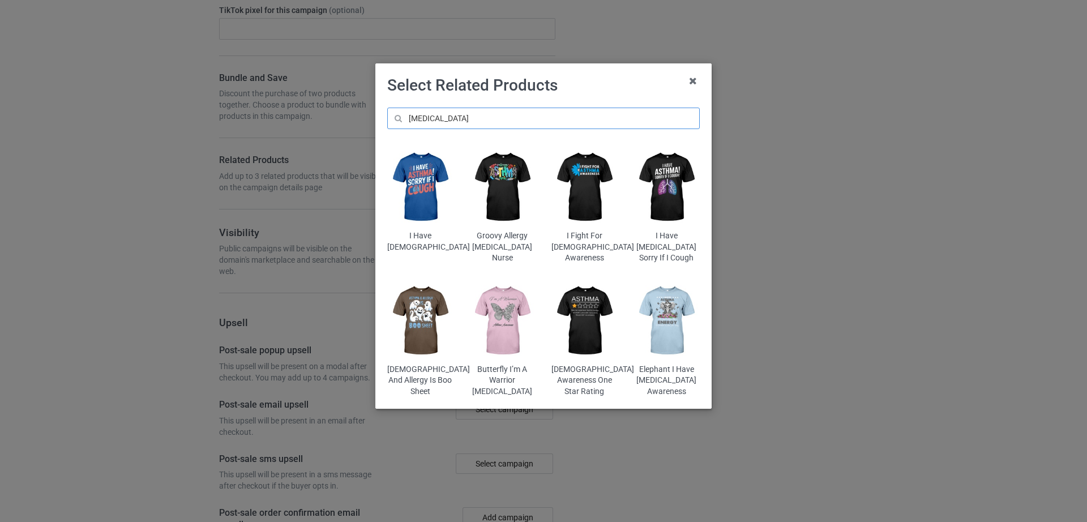
scroll to position [1535, 0]
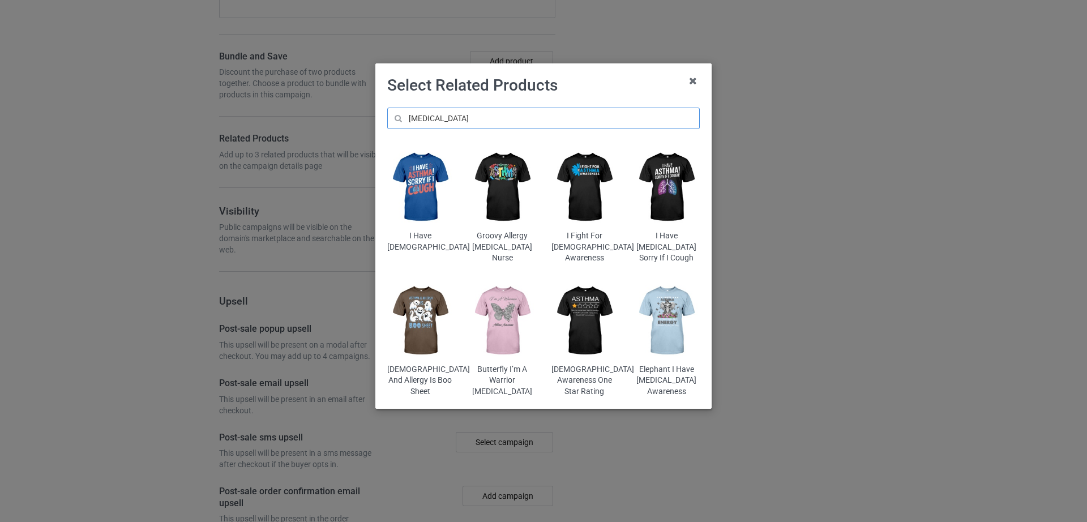
type input "[MEDICAL_DATA]"
click at [580, 184] on img at bounding box center [585, 187] width 66 height 83
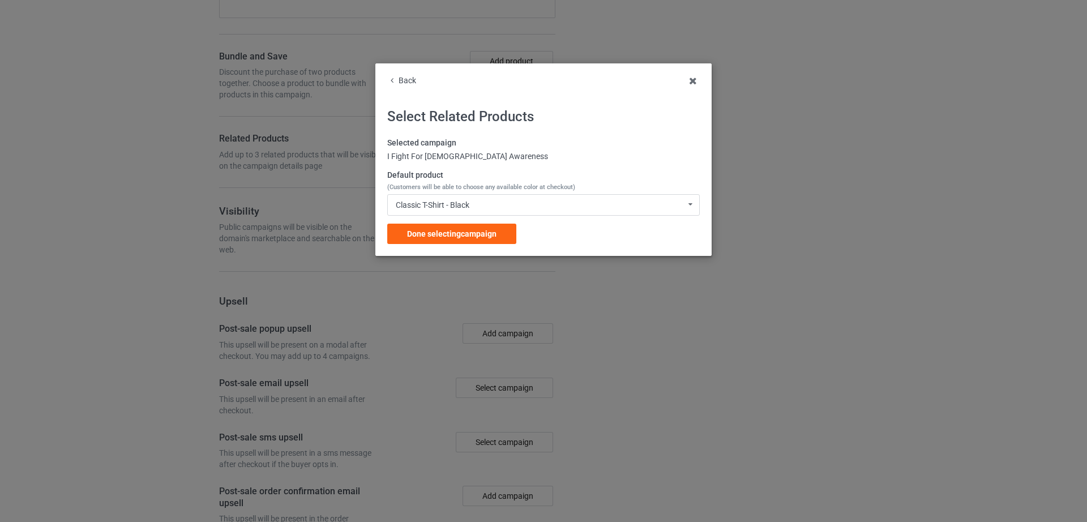
click at [440, 234] on span "Done selecting campaign" at bounding box center [451, 233] width 89 height 9
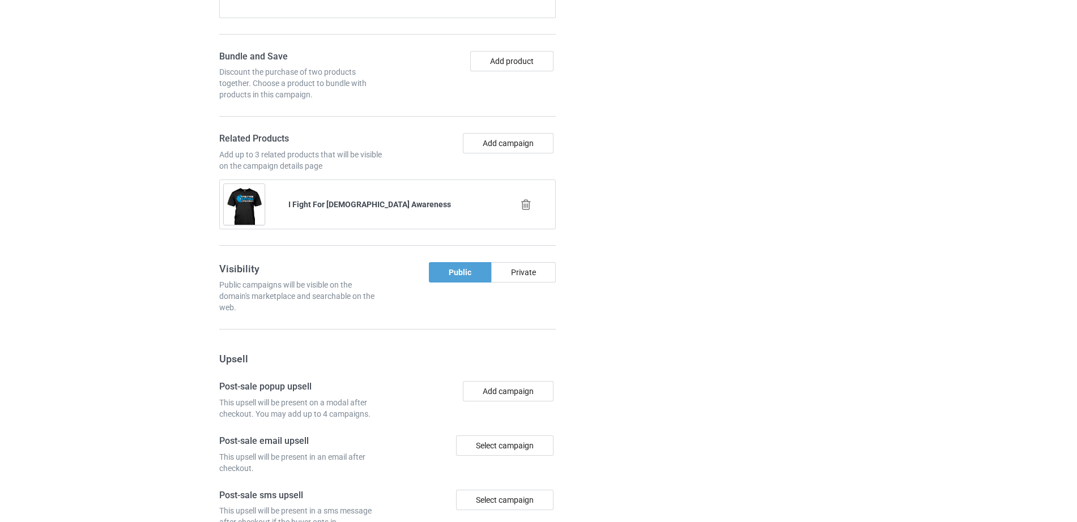
click at [500, 164] on div "Add campaign" at bounding box center [473, 152] width 172 height 39
click at [497, 144] on button "Add campaign" at bounding box center [508, 143] width 91 height 20
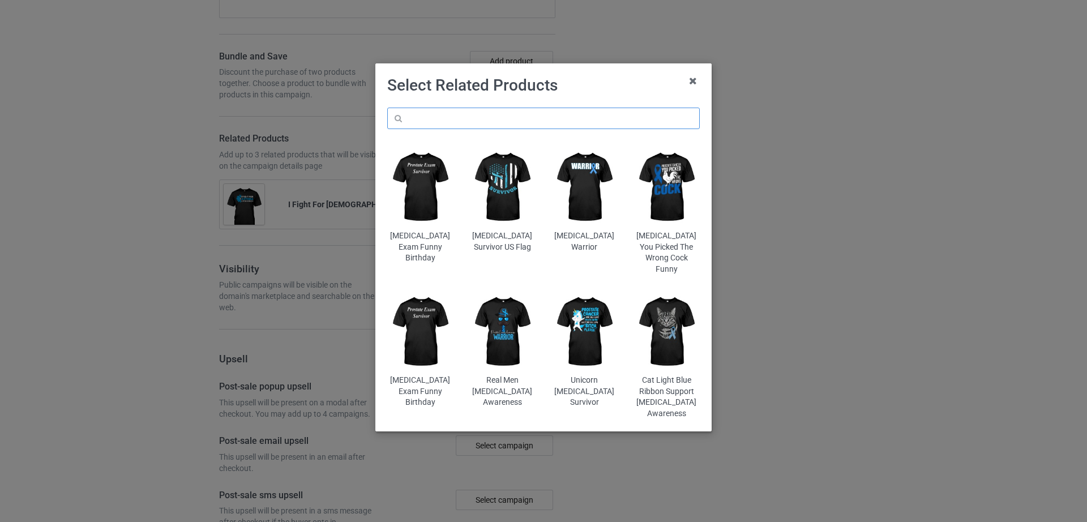
click at [460, 123] on input "text" at bounding box center [543, 119] width 313 height 22
type input "a"
type input "á"
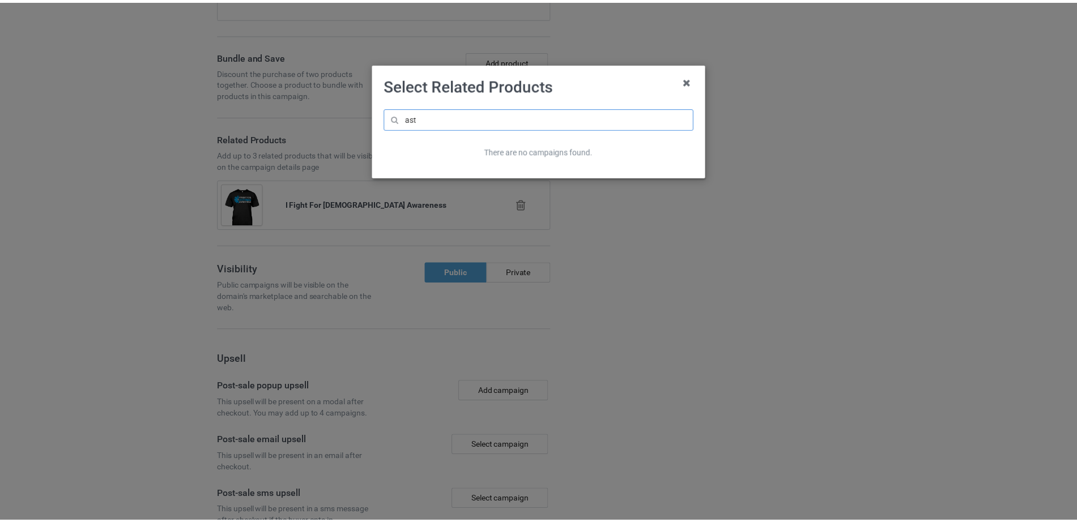
scroll to position [1578, 0]
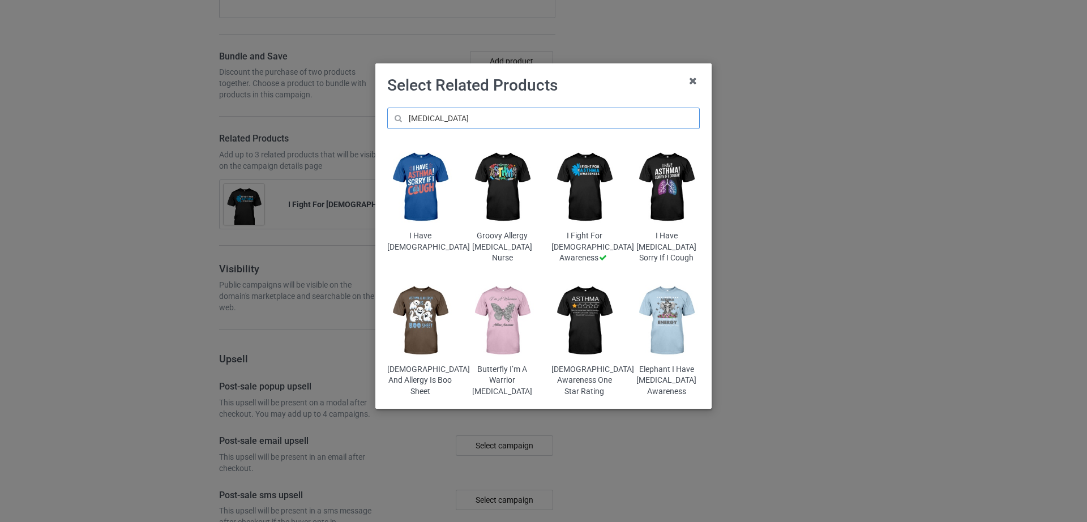
type input "[MEDICAL_DATA]"
click at [669, 197] on img at bounding box center [667, 187] width 66 height 83
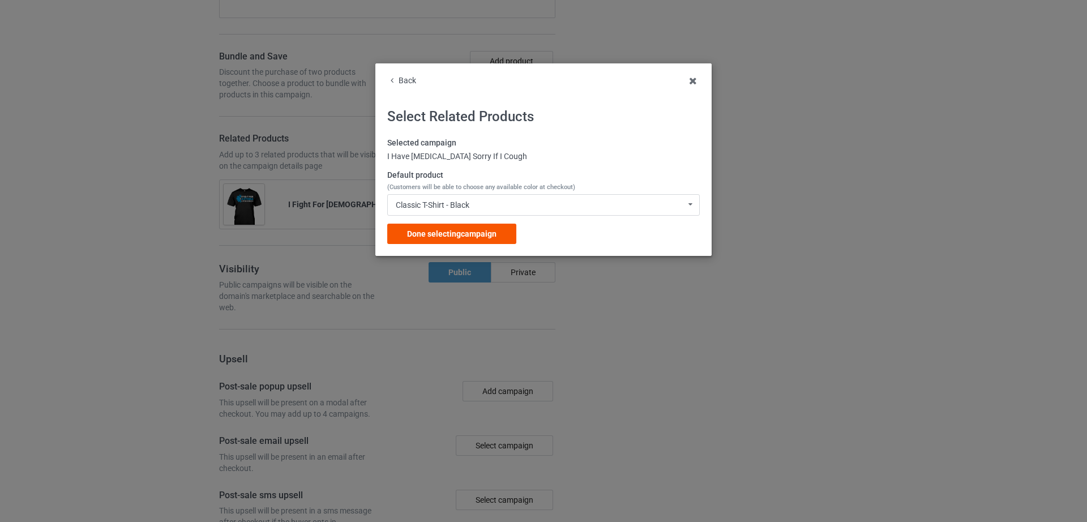
click at [464, 234] on span "Done selecting campaign" at bounding box center [451, 233] width 89 height 9
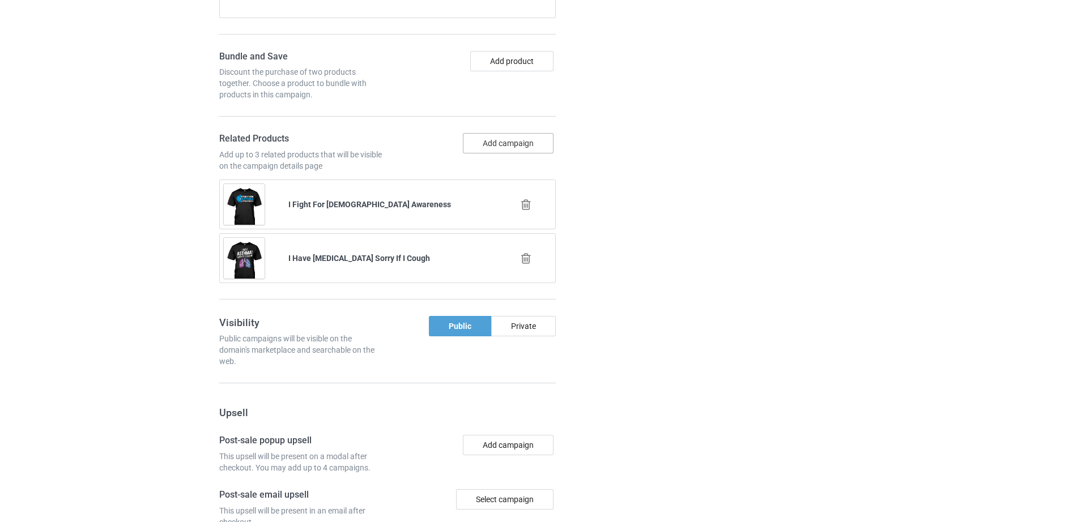
click at [509, 144] on button "Add campaign" at bounding box center [508, 143] width 91 height 20
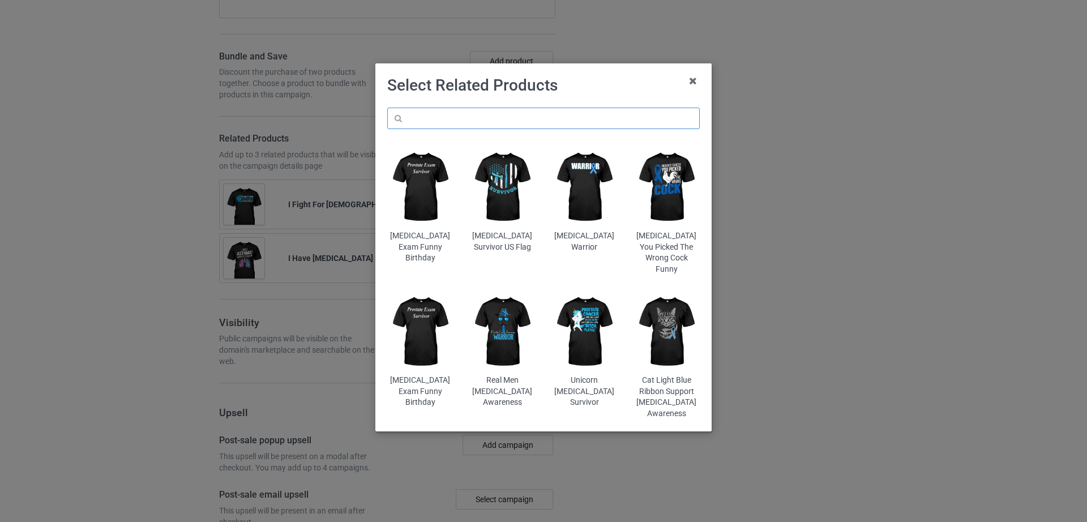
click at [454, 108] on input "text" at bounding box center [543, 119] width 313 height 22
type input "a"
type input "á"
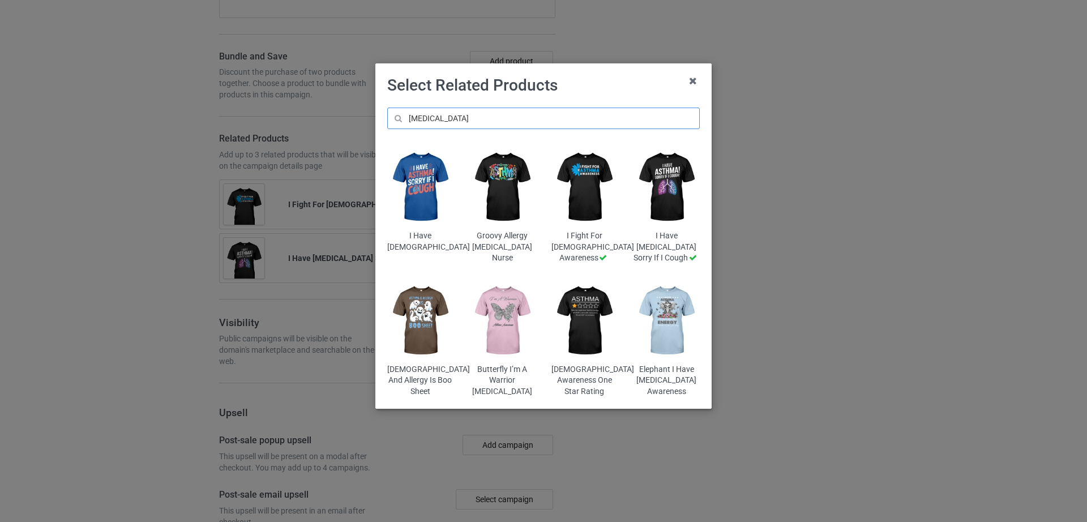
type input "[MEDICAL_DATA]"
click at [495, 202] on img at bounding box center [503, 187] width 66 height 83
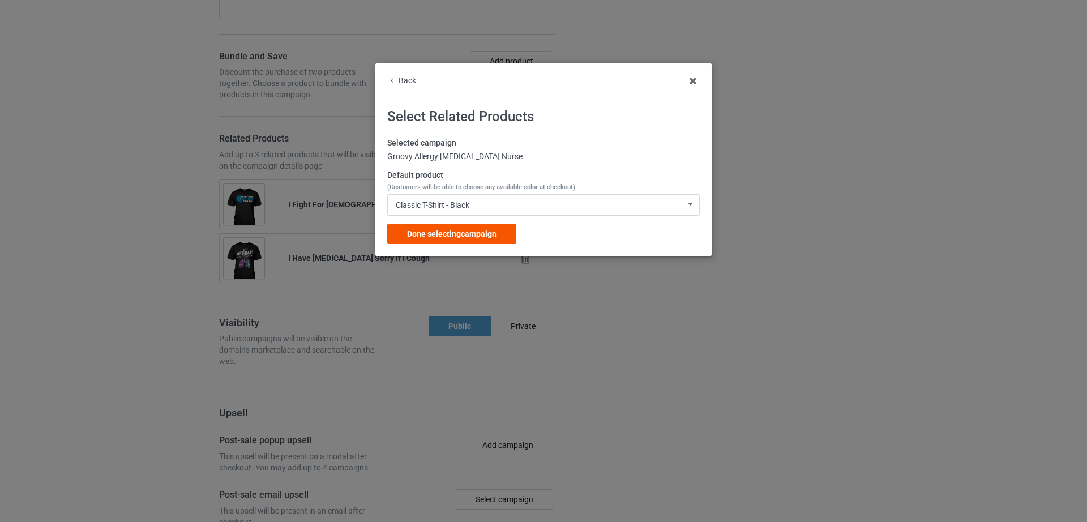
click at [440, 234] on span "Done selecting campaign" at bounding box center [451, 233] width 89 height 9
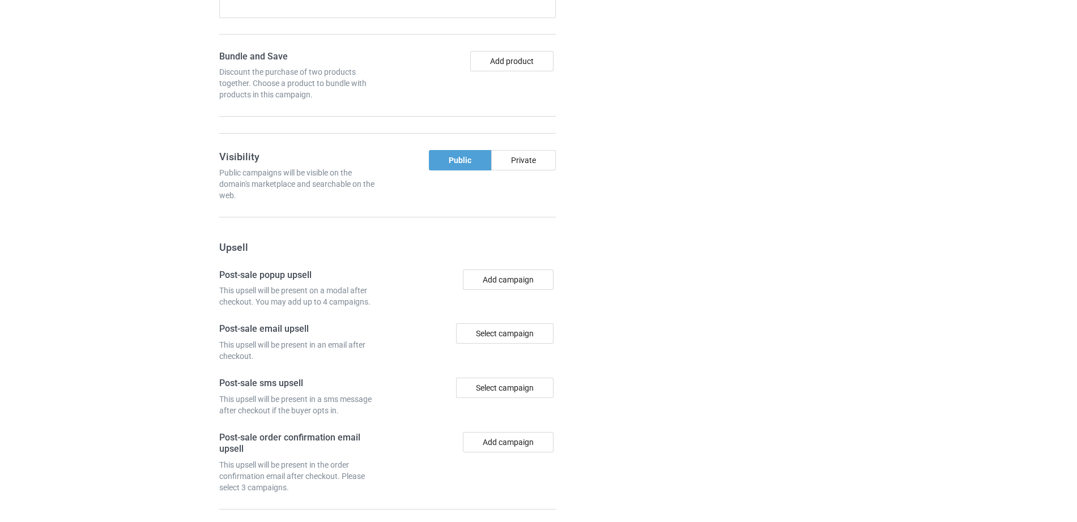
click at [746, 265] on div "Campaign details Details were duplicated from the original campaign. Any change…" at bounding box center [763, 106] width 204 height 985
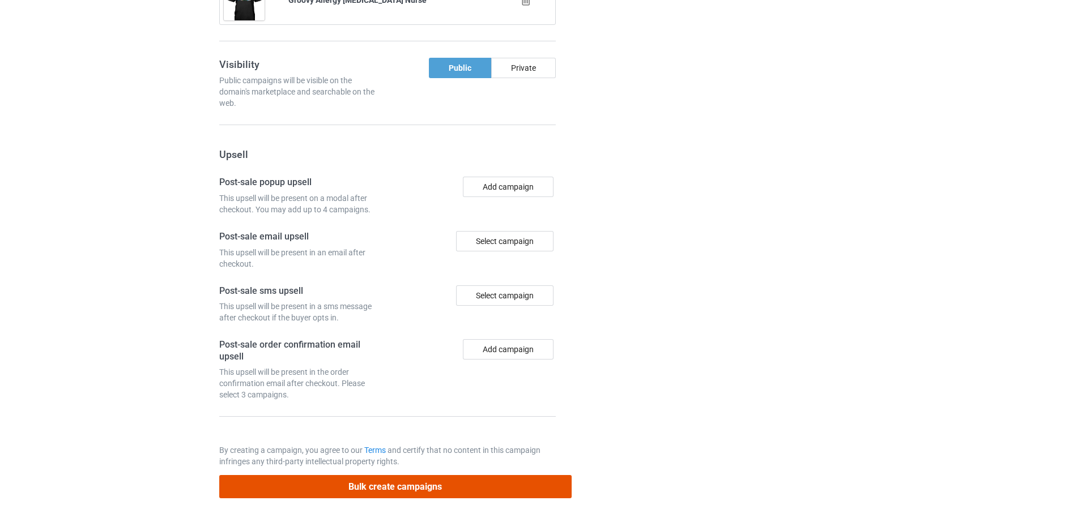
click at [420, 493] on button "Bulk create campaigns" at bounding box center [395, 486] width 352 height 23
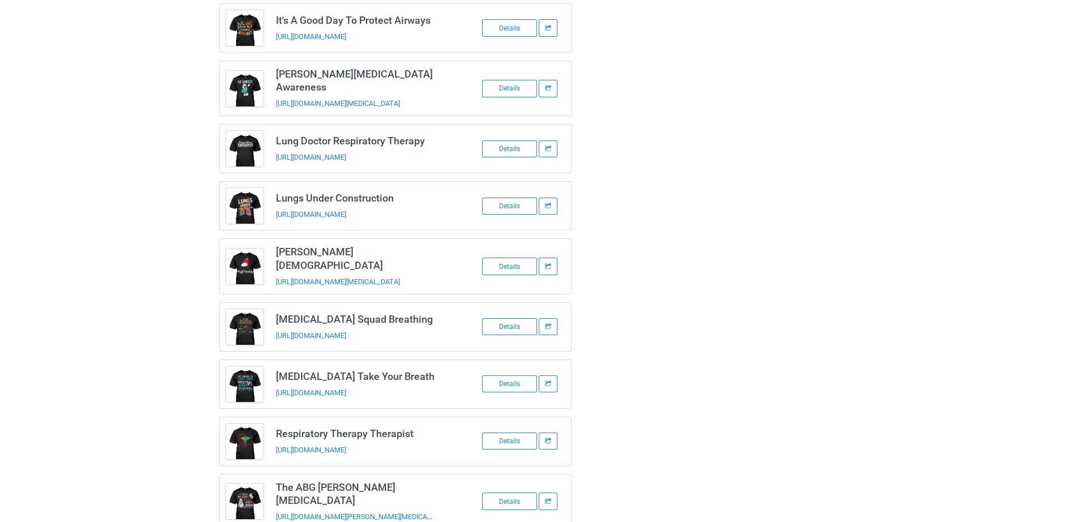
scroll to position [274, 0]
